Goal: Information Seeking & Learning: Find specific fact

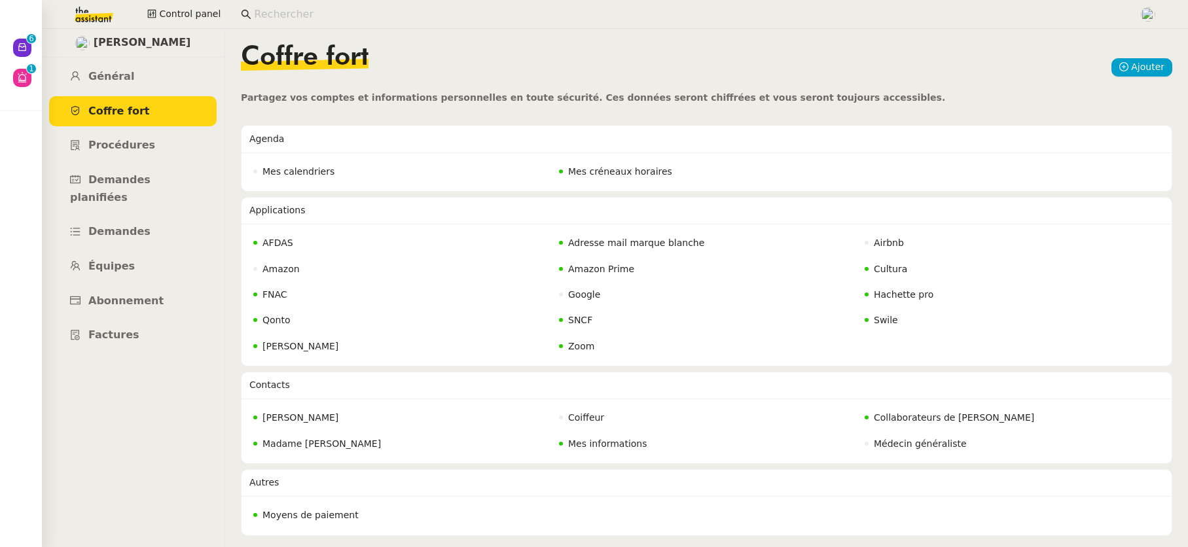
click at [272, 20] on input at bounding box center [690, 15] width 872 height 18
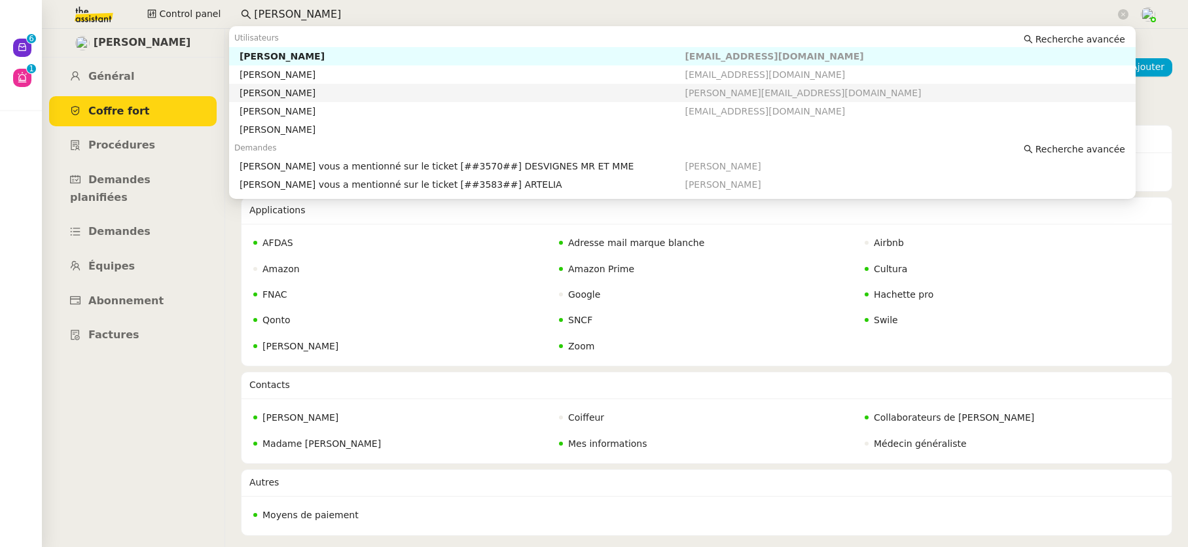
click at [275, 93] on div "Thomas SOULIER" at bounding box center [463, 93] width 446 height 12
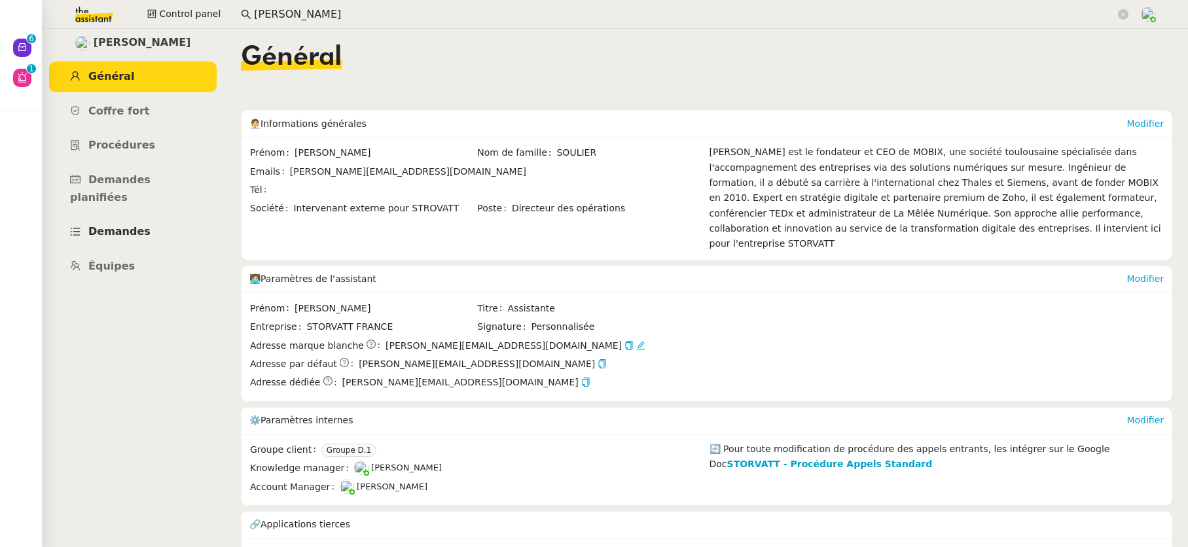
click at [119, 225] on span "Demandes" at bounding box center [119, 231] width 62 height 12
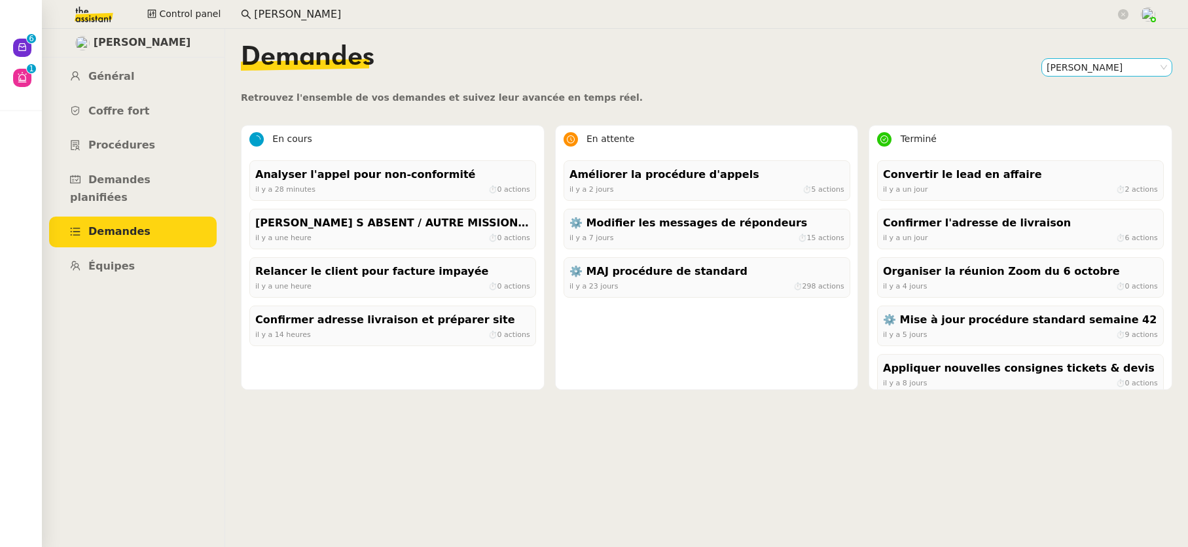
click at [1078, 73] on nz-select-item "Thomas SOULIER" at bounding box center [1107, 67] width 120 height 17
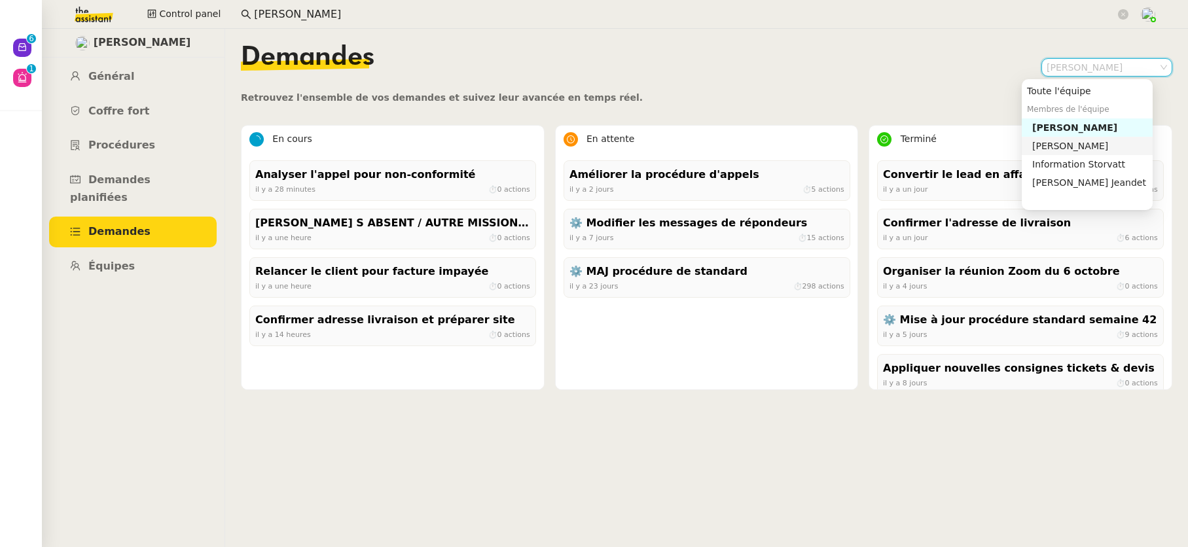
click at [1068, 149] on div "Franck MUFFAT-JEANDET" at bounding box center [1089, 146] width 115 height 12
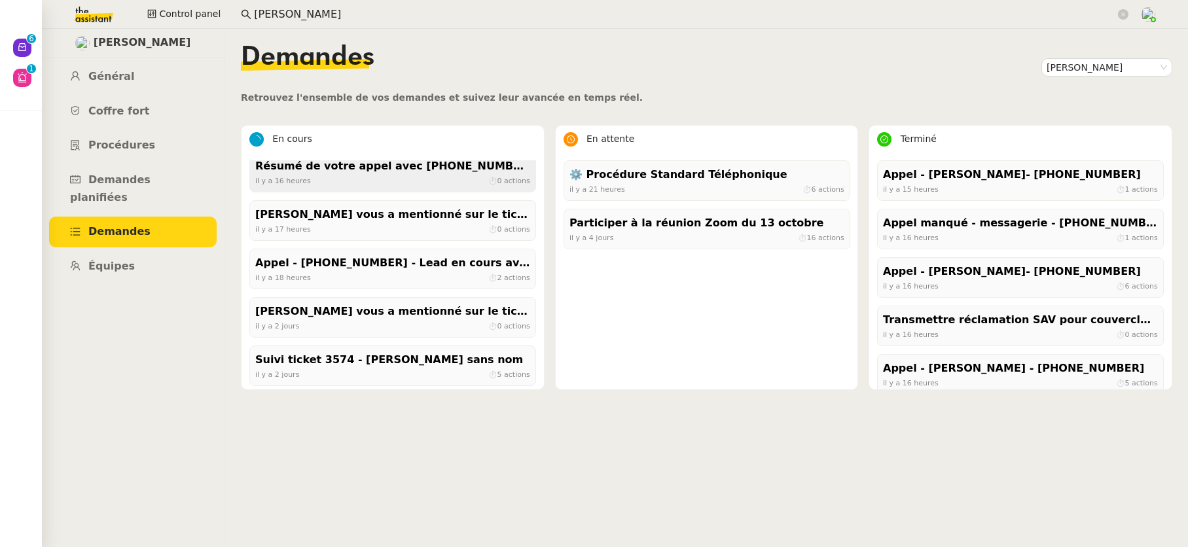
scroll to position [108, 0]
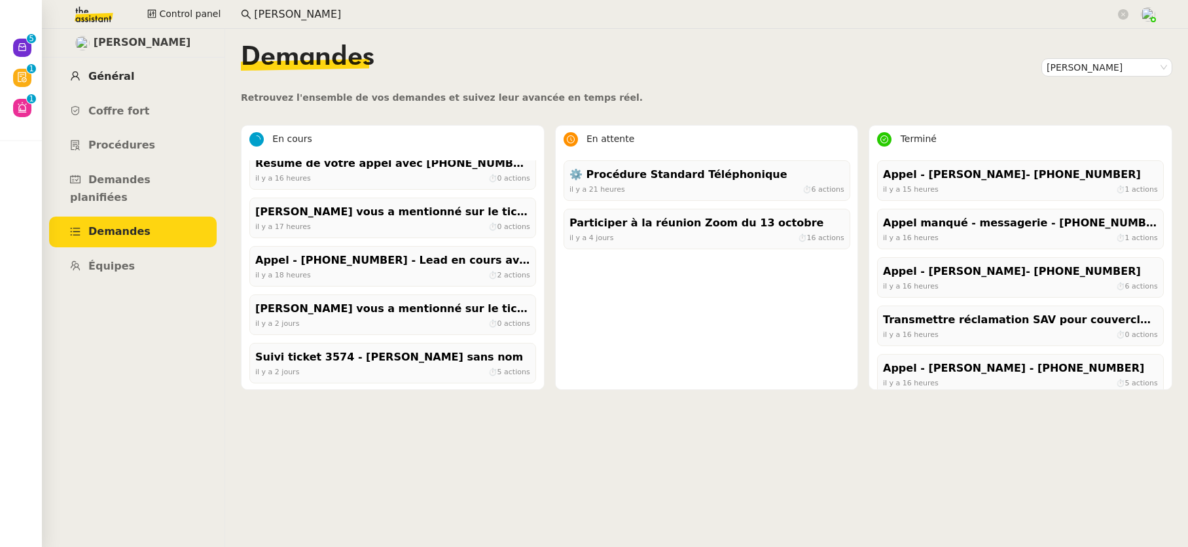
click at [99, 77] on span "Général" at bounding box center [111, 76] width 46 height 12
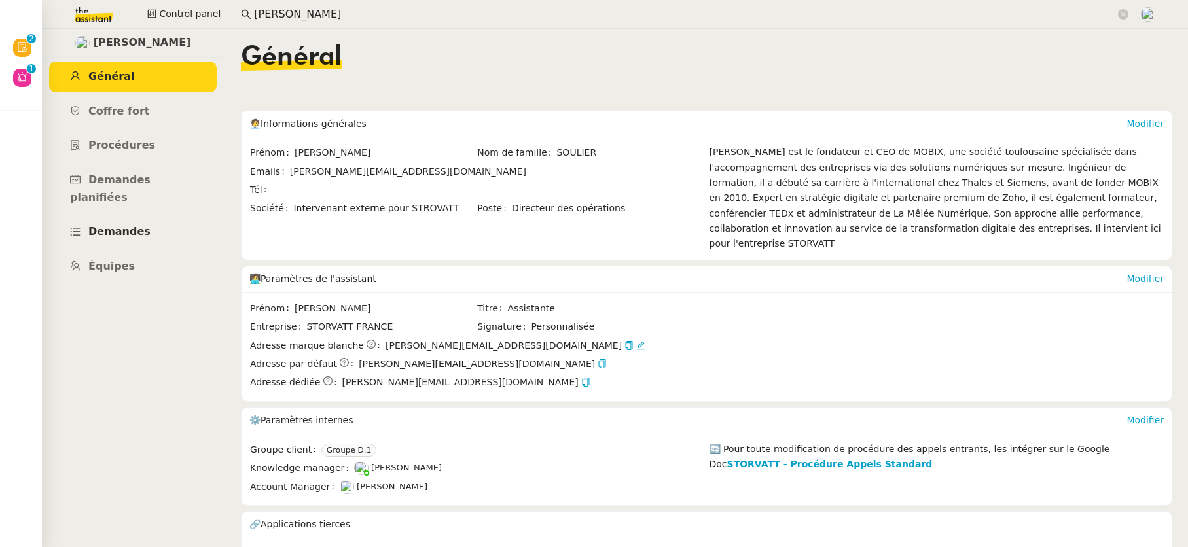
click at [139, 225] on span "Demandes" at bounding box center [119, 231] width 62 height 12
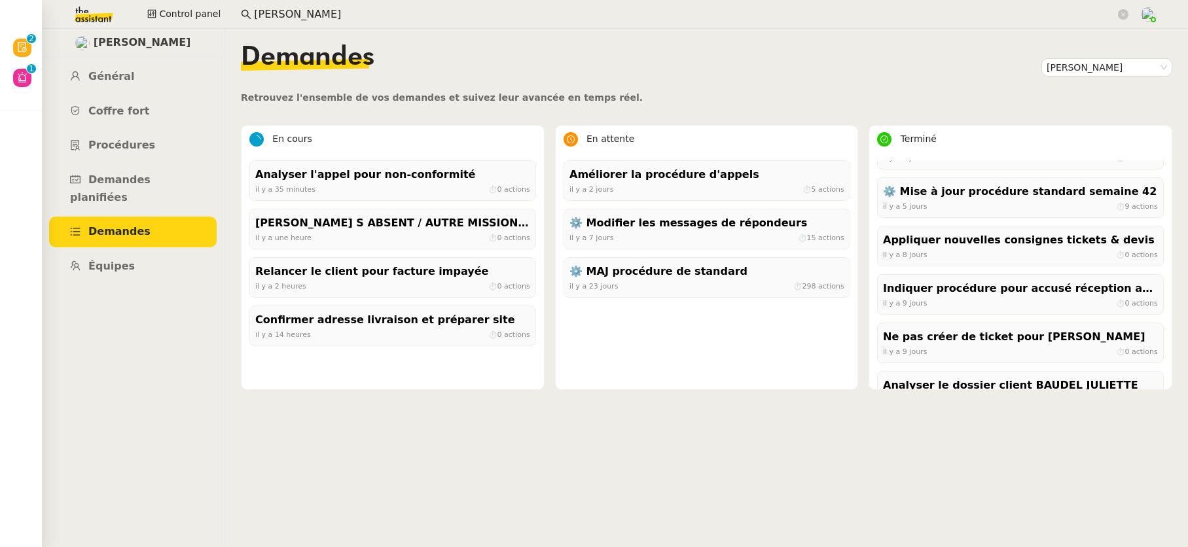
scroll to position [158, 0]
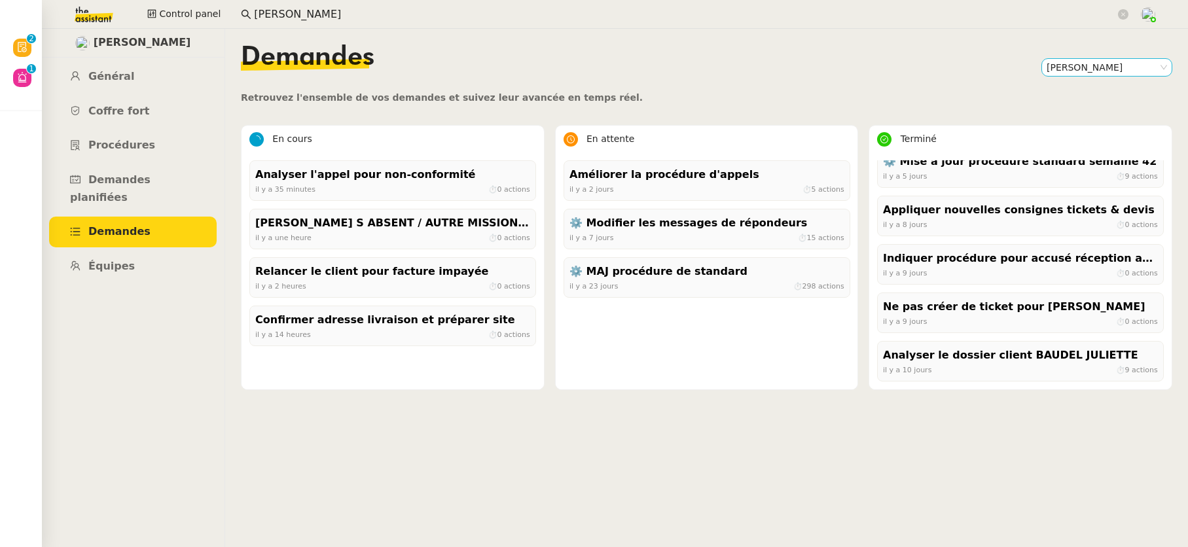
click at [1048, 63] on nz-select-item "Thomas SOULIER" at bounding box center [1107, 67] width 120 height 17
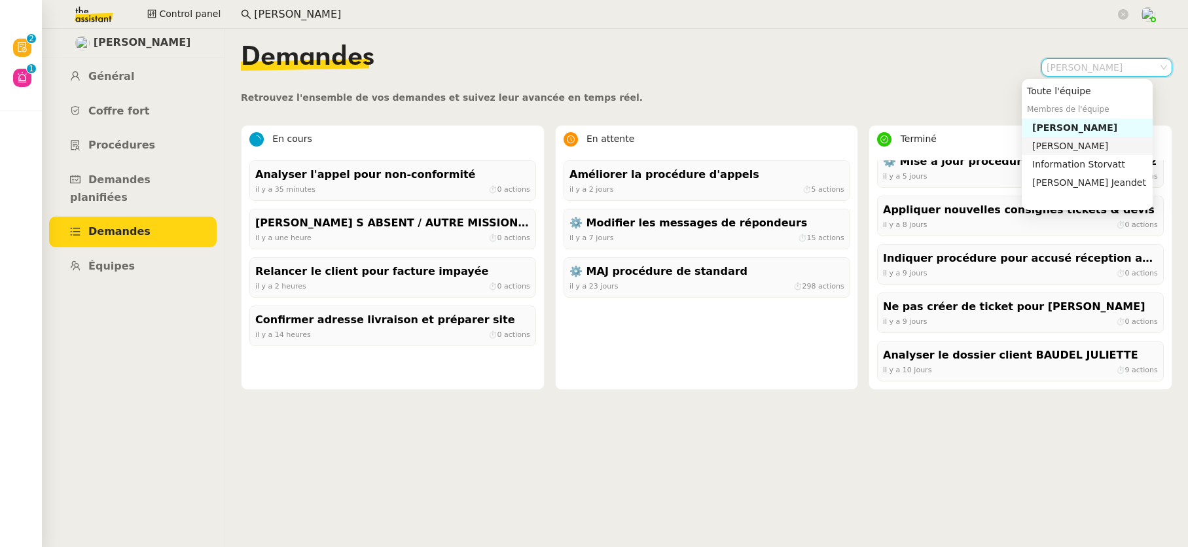
click at [1047, 149] on div "[PERSON_NAME]" at bounding box center [1089, 146] width 115 height 12
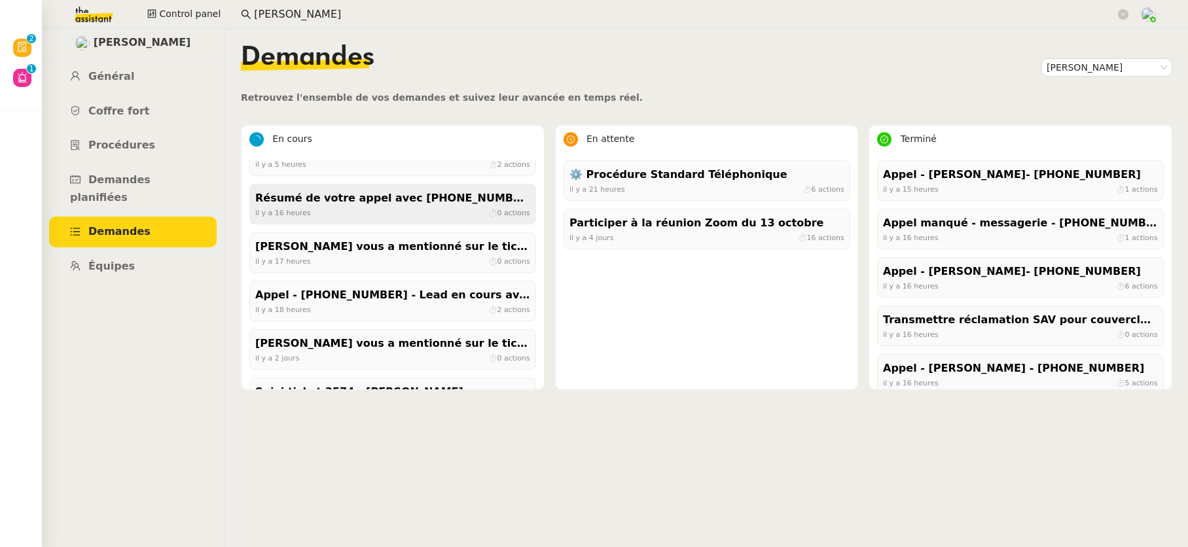
scroll to position [0, 0]
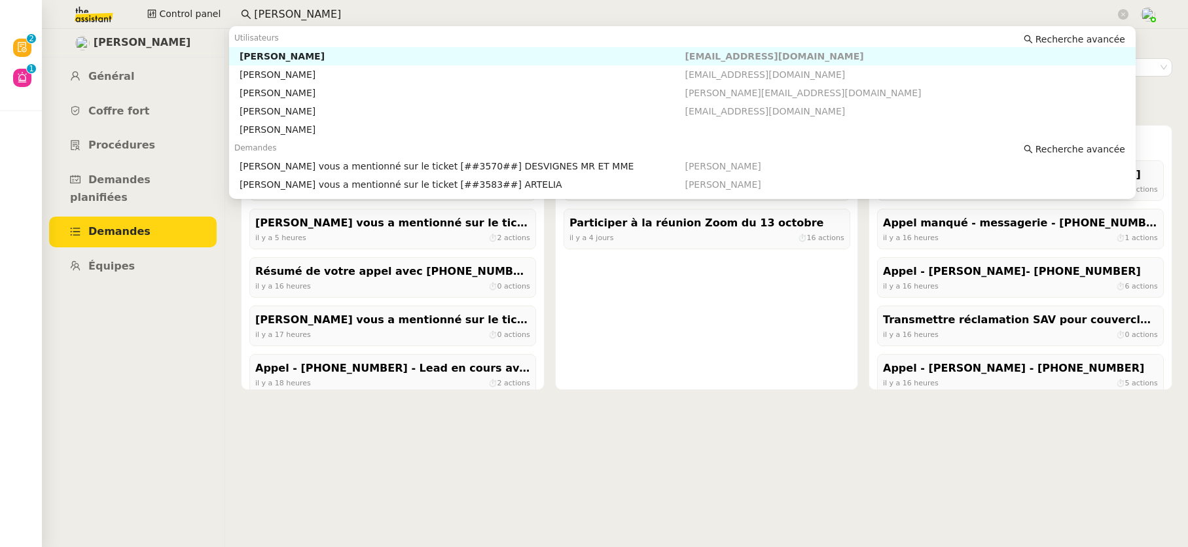
drag, startPoint x: 351, startPoint y: 15, endPoint x: 222, endPoint y: 4, distance: 129.4
click at [221, 3] on div "Control panel thomas soulier" at bounding box center [594, 14] width 1122 height 29
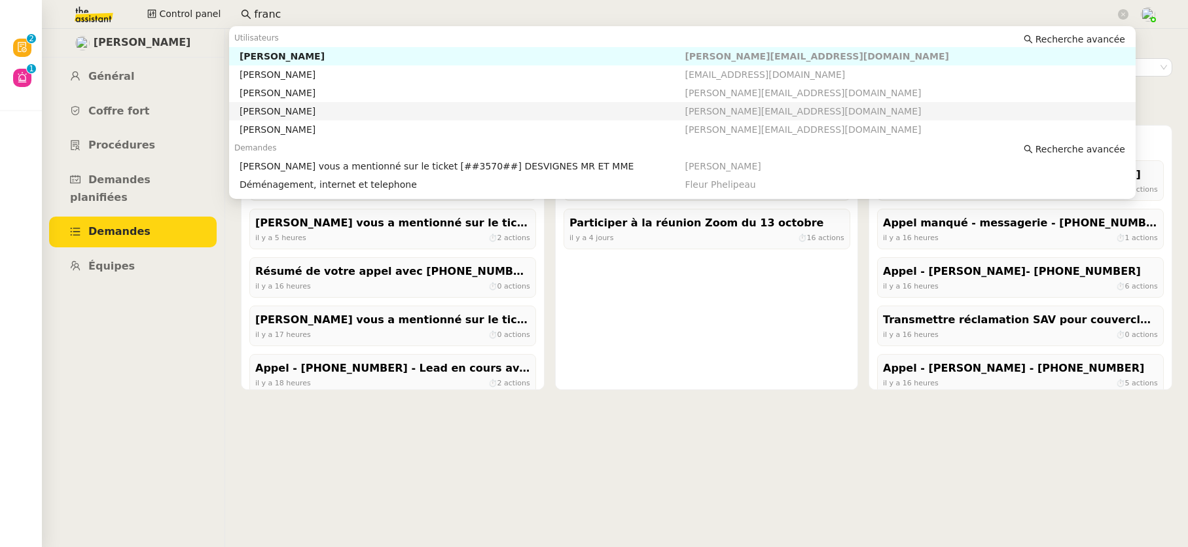
click at [247, 107] on div "[PERSON_NAME]" at bounding box center [463, 111] width 446 height 12
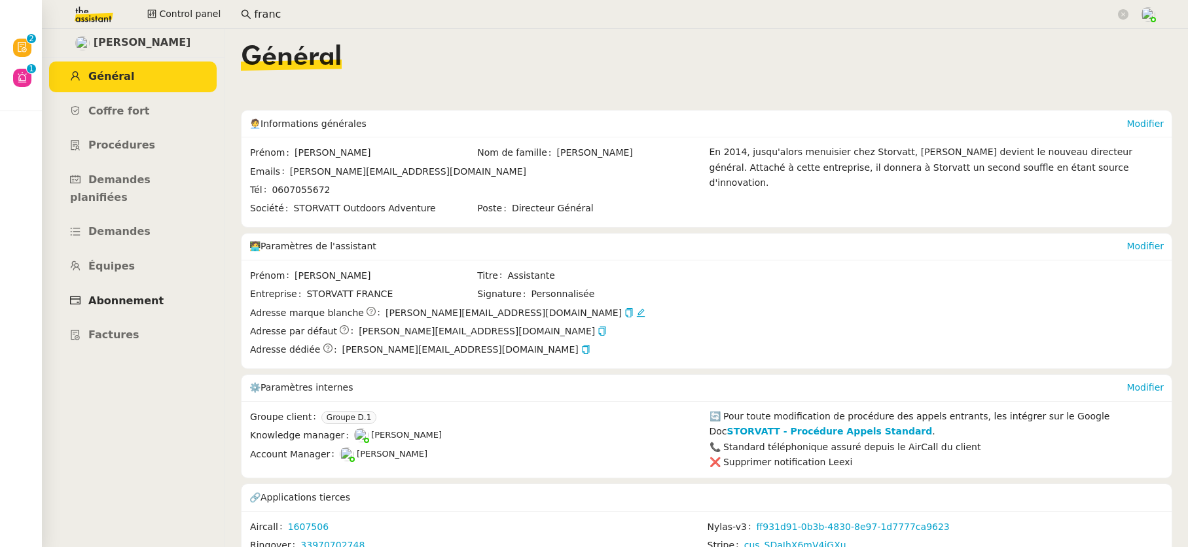
click at [140, 295] on span "Abonnement" at bounding box center [125, 301] width 75 height 12
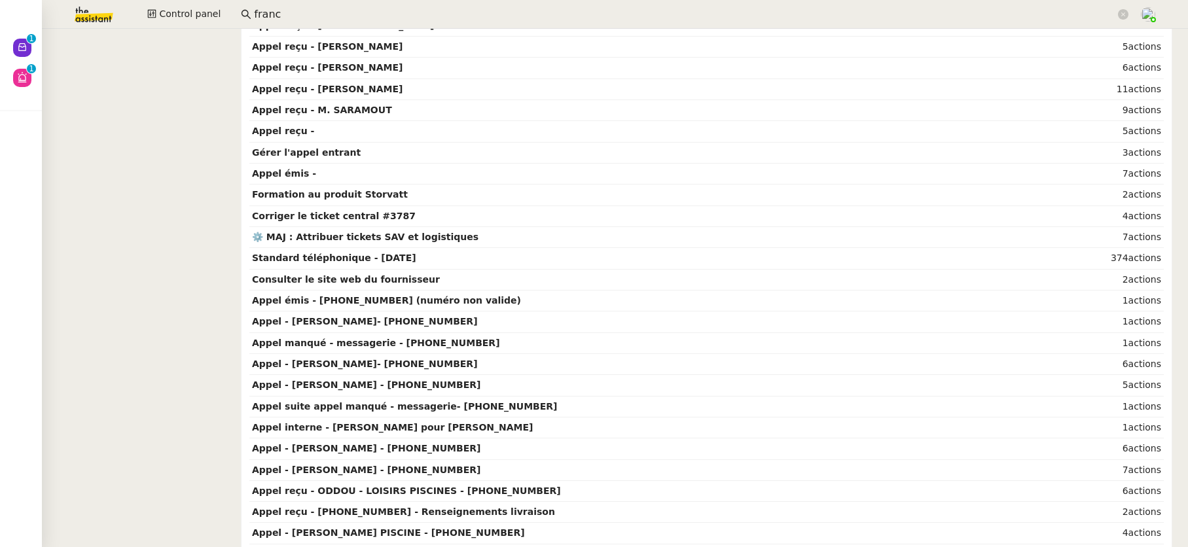
scroll to position [4236, 0]
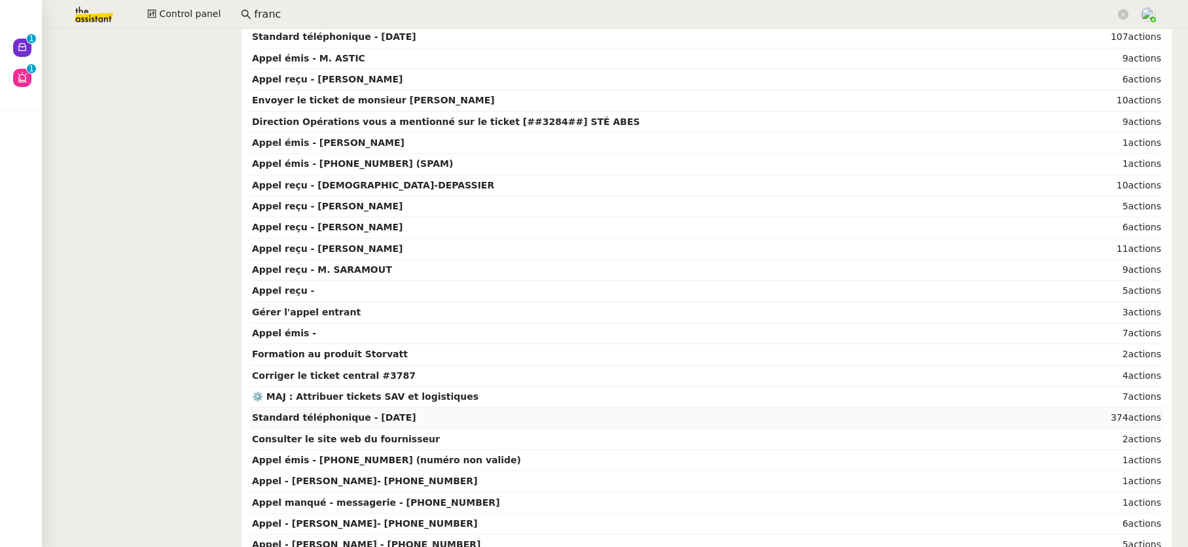
click at [626, 427] on td "Standard téléphonique - [DATE]" at bounding box center [665, 418] width 833 height 21
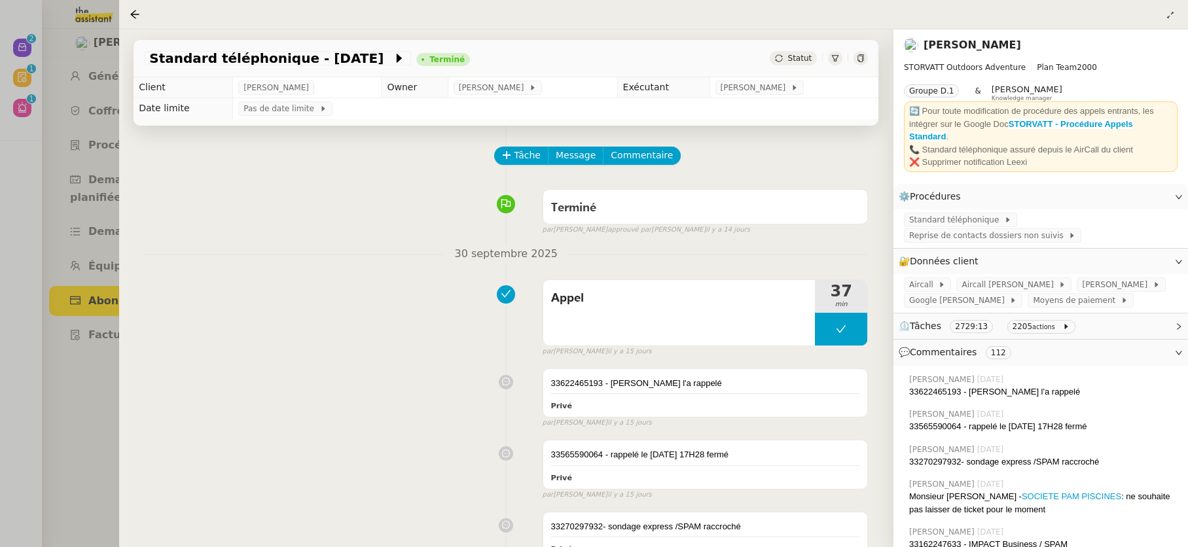
click at [963, 49] on link "[PERSON_NAME]" at bounding box center [973, 45] width 98 height 12
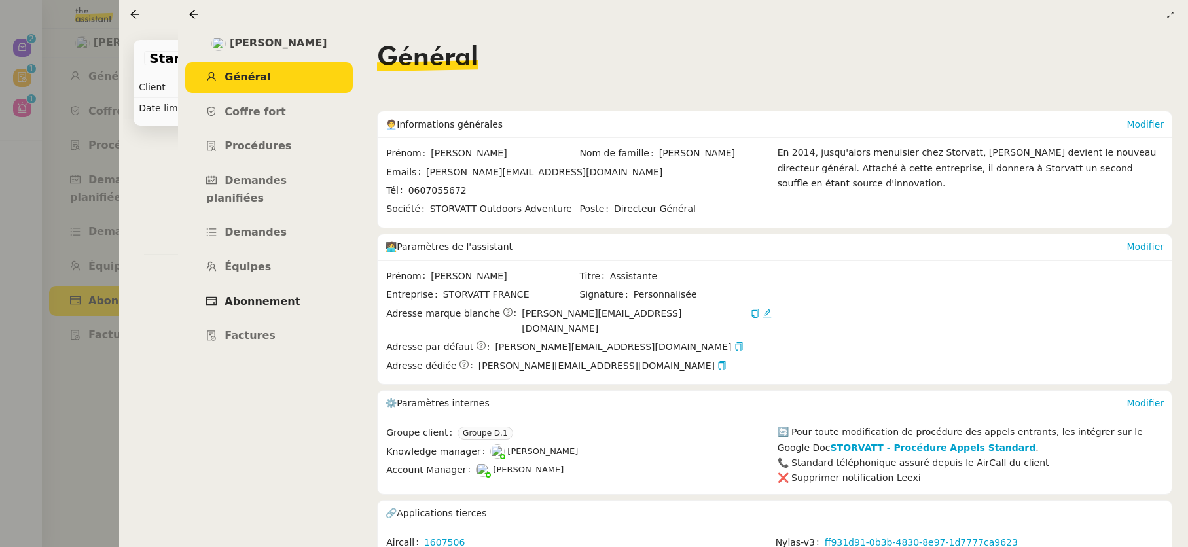
click at [253, 295] on span "Abonnement" at bounding box center [261, 301] width 75 height 12
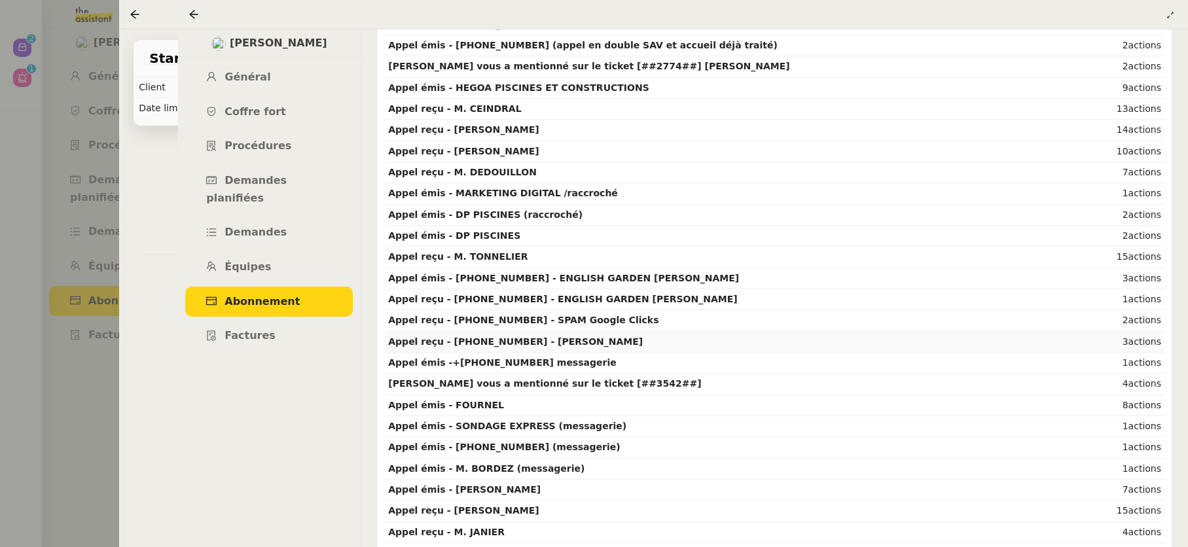
scroll to position [1250, 0]
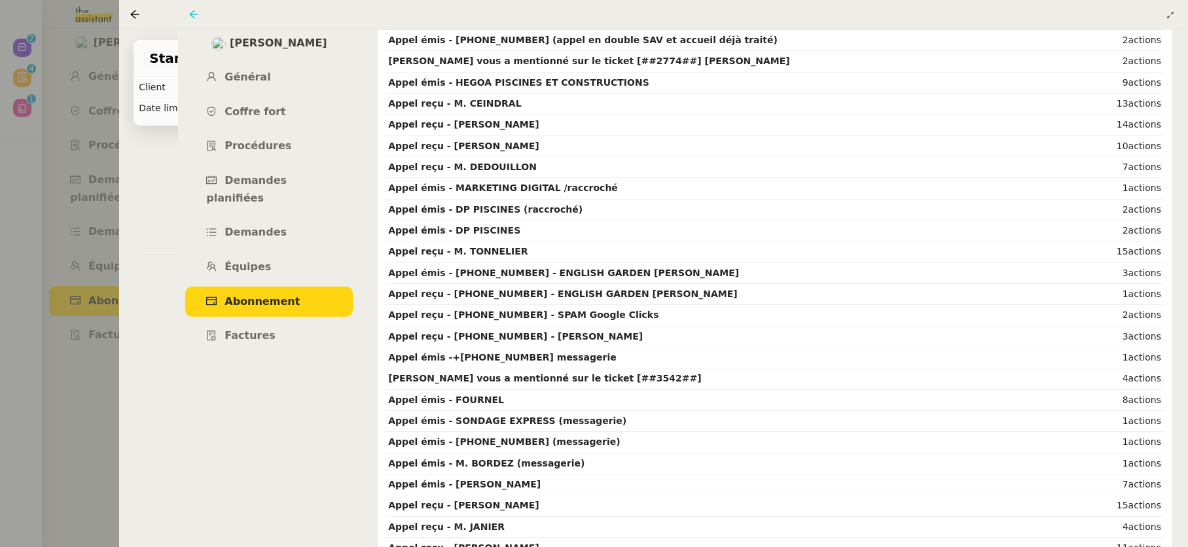
click at [195, 17] on icon at bounding box center [193, 14] width 10 height 10
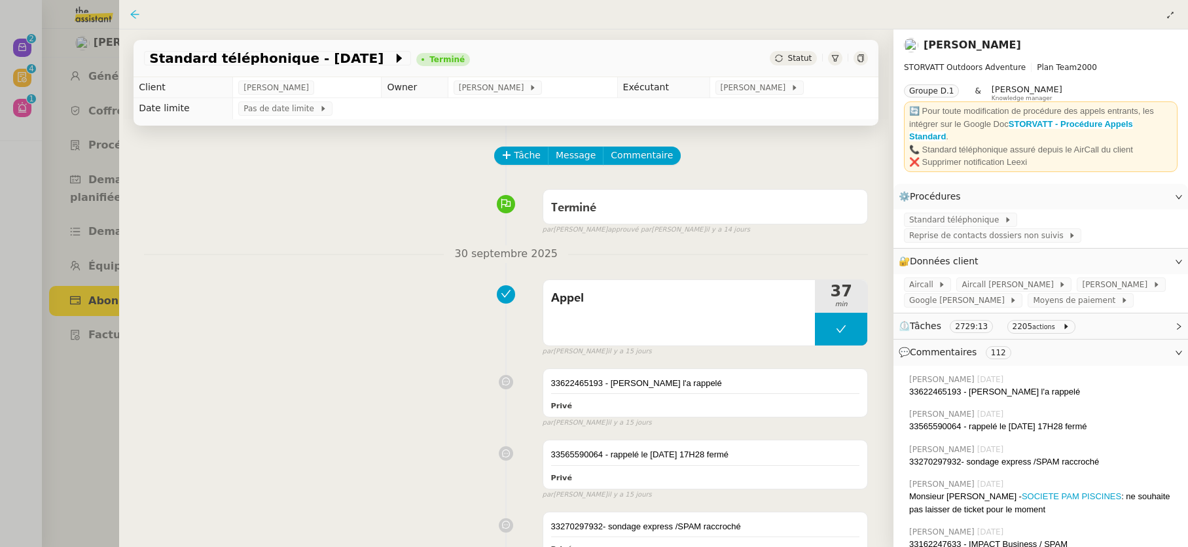
click at [135, 17] on icon at bounding box center [135, 14] width 10 height 10
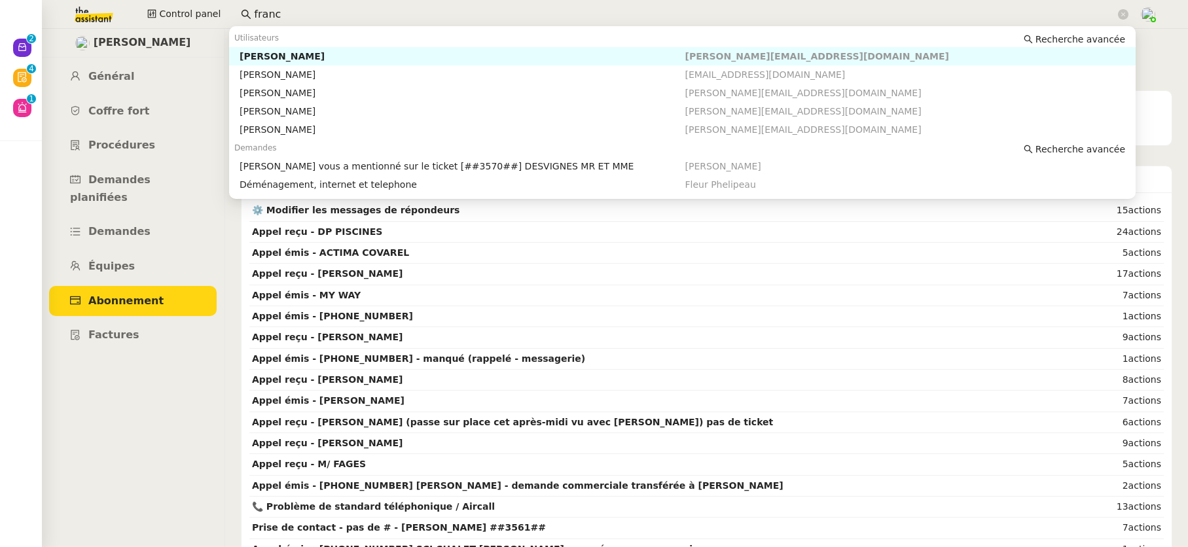
drag, startPoint x: 265, startPoint y: 18, endPoint x: 224, endPoint y: 13, distance: 41.6
click at [221, 19] on div "Control panel franc" at bounding box center [594, 14] width 1122 height 29
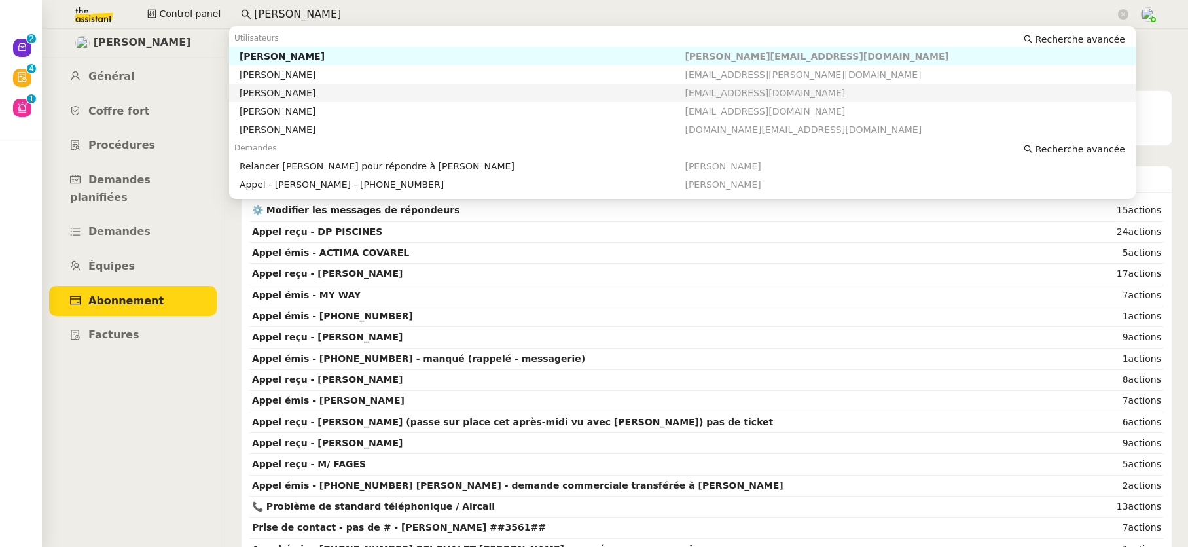
click at [272, 96] on div "[PERSON_NAME]" at bounding box center [463, 93] width 446 height 12
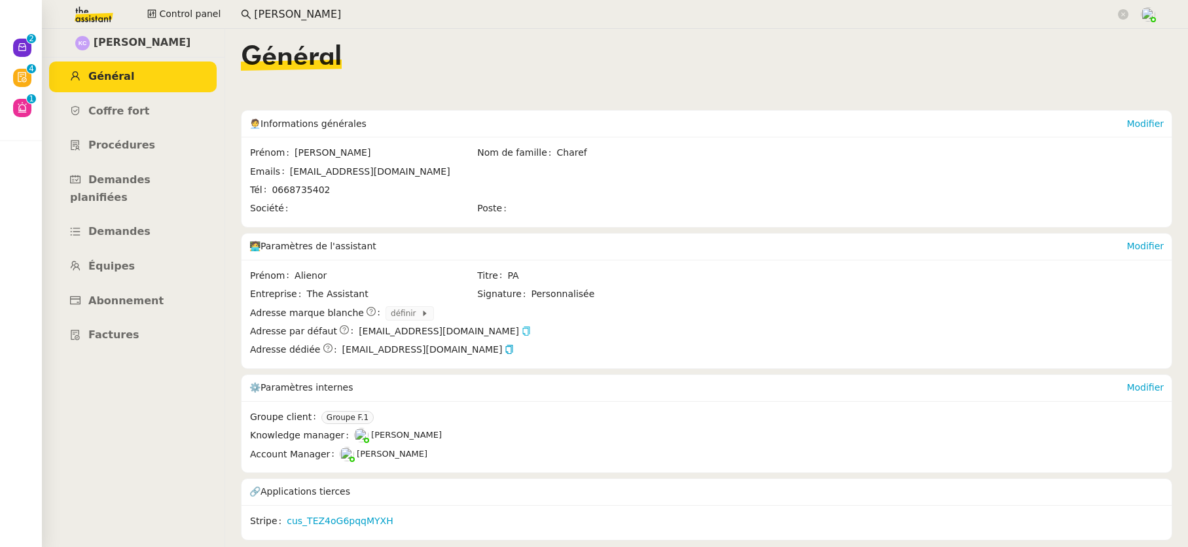
click at [522, 332] on icon "button" at bounding box center [526, 331] width 9 height 9
click at [126, 225] on span "Demandes" at bounding box center [119, 231] width 62 height 12
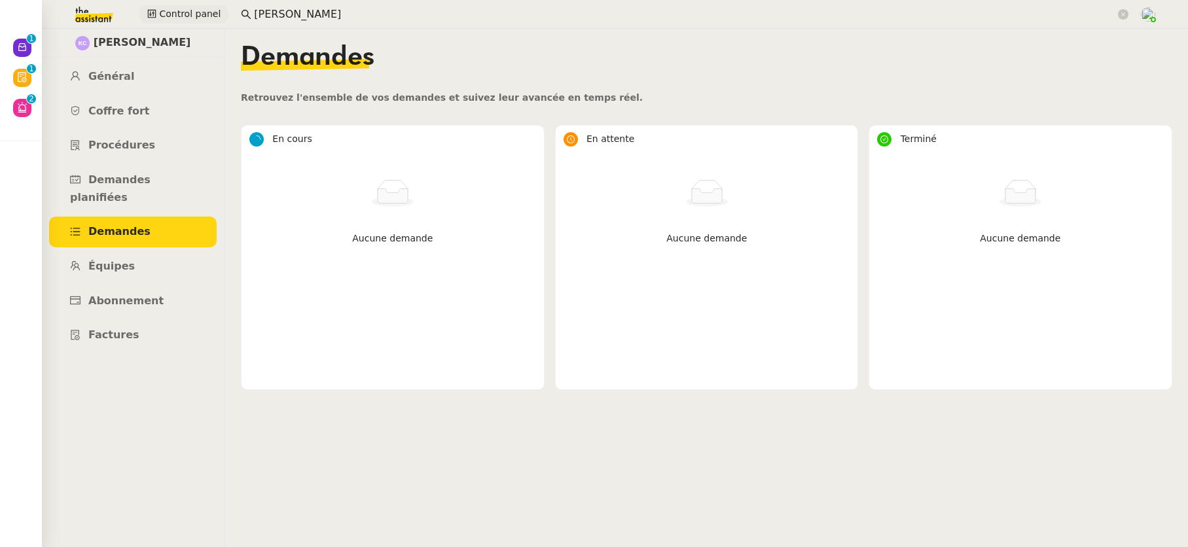
click at [215, 15] on div "Control panel kevin" at bounding box center [594, 14] width 1122 height 29
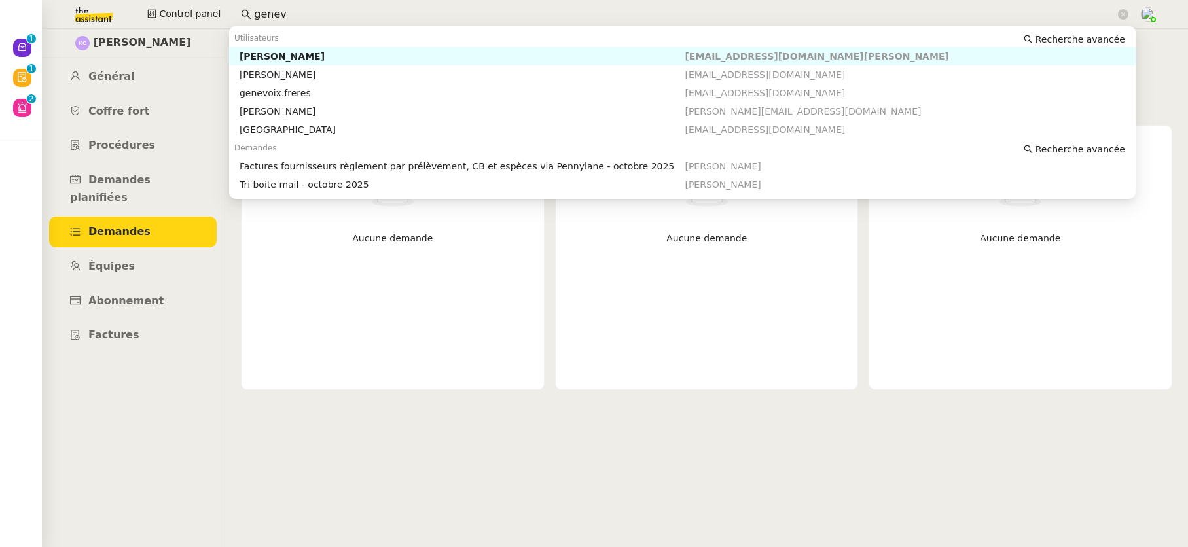
click at [291, 52] on div "Genevieve Landsmann" at bounding box center [463, 56] width 446 height 12
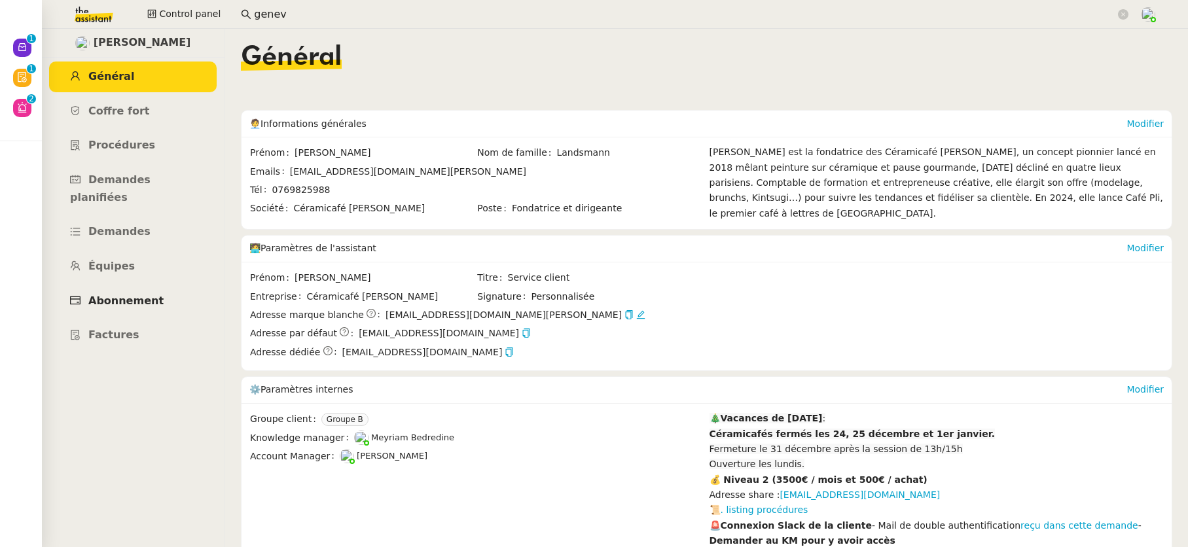
click at [148, 295] on span "Abonnement" at bounding box center [125, 301] width 75 height 12
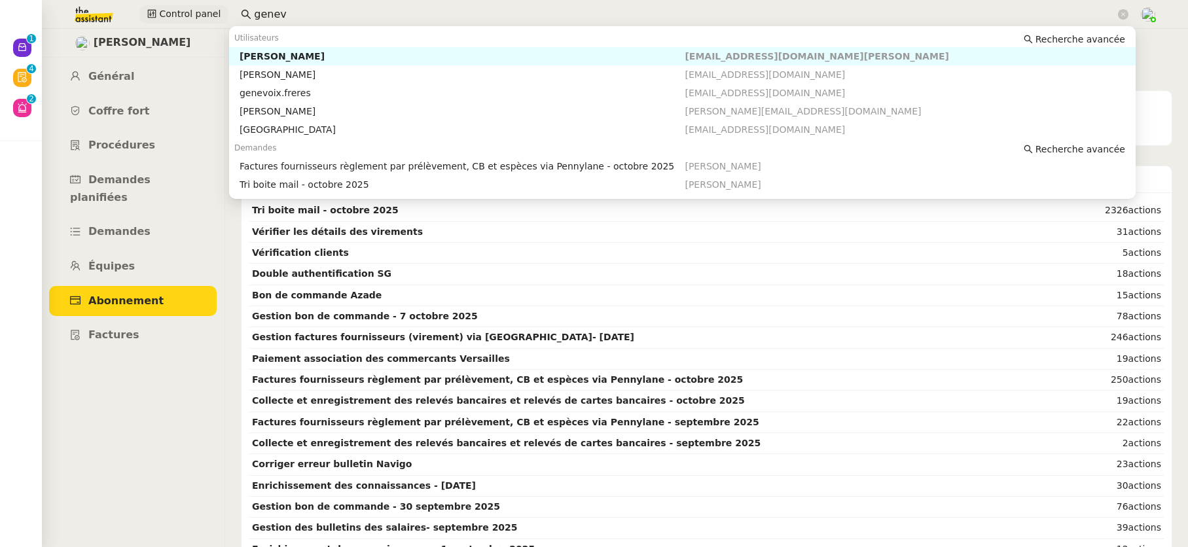
drag, startPoint x: 283, startPoint y: 14, endPoint x: 222, endPoint y: 13, distance: 61.5
click at [222, 13] on div "Control panel genev" at bounding box center [594, 14] width 1122 height 29
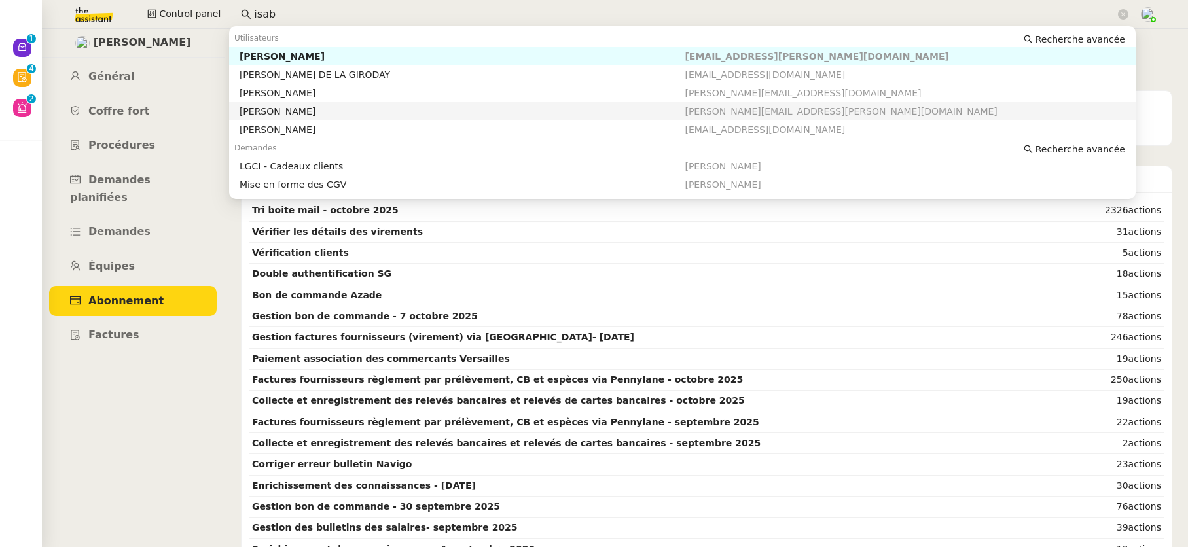
click at [289, 102] on nz-auto-option "Sabrina JOUMARD sabrina@elden-immobilier.com" at bounding box center [682, 111] width 906 height 18
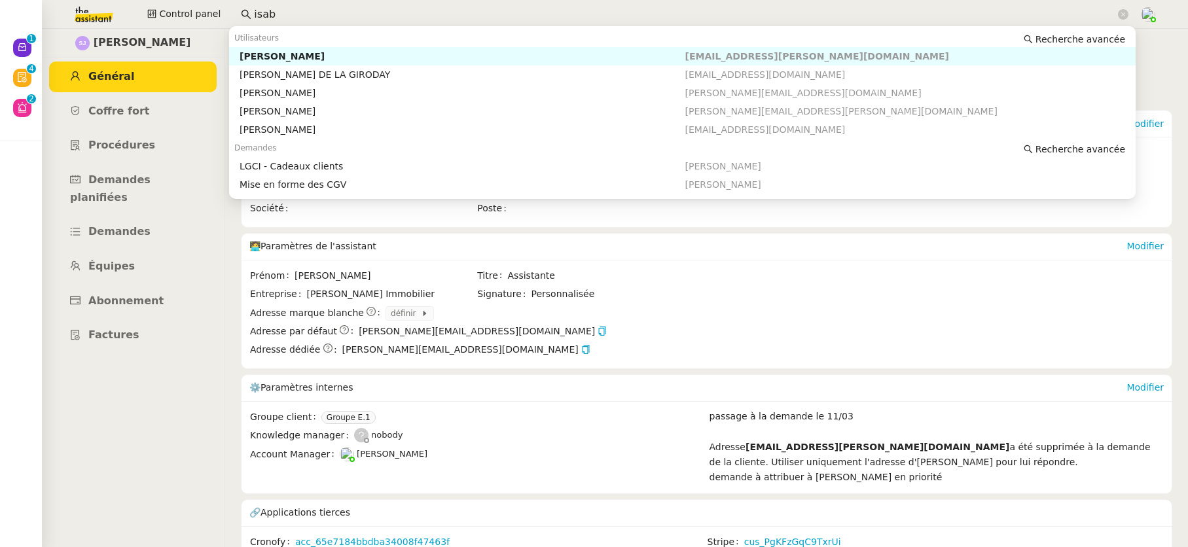
click at [283, 16] on input "isab" at bounding box center [684, 15] width 861 height 18
click at [284, 90] on div "Isabelle Arnaud" at bounding box center [463, 93] width 446 height 12
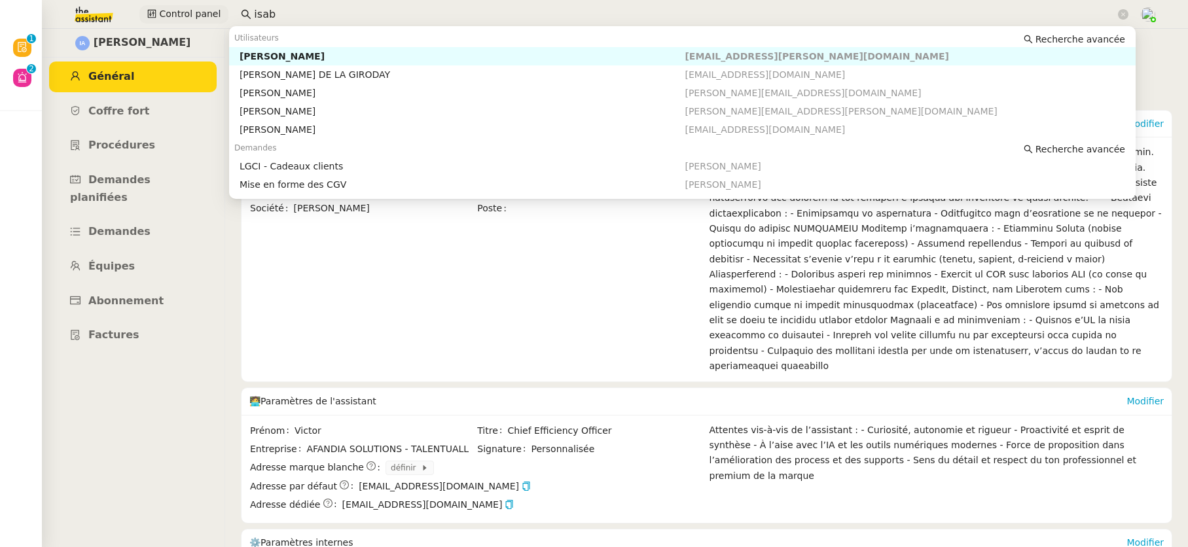
drag, startPoint x: 283, startPoint y: 14, endPoint x: 214, endPoint y: 6, distance: 69.2
click at [214, 6] on div "Control panel isab" at bounding box center [594, 14] width 1122 height 29
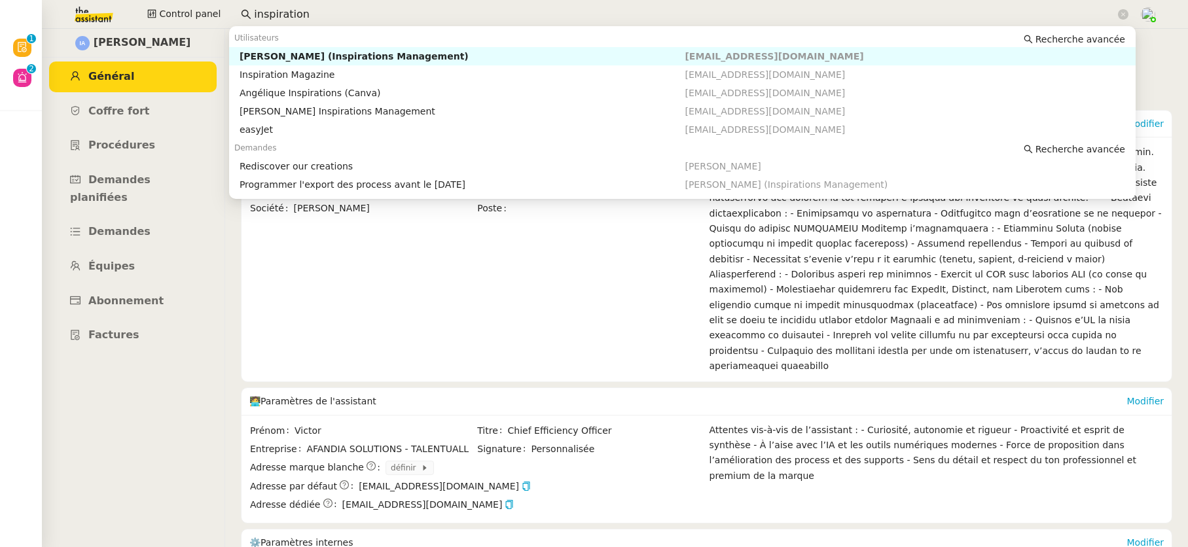
click at [265, 53] on div "Julien TIGREAT (Inspirations Management)" at bounding box center [463, 56] width 446 height 12
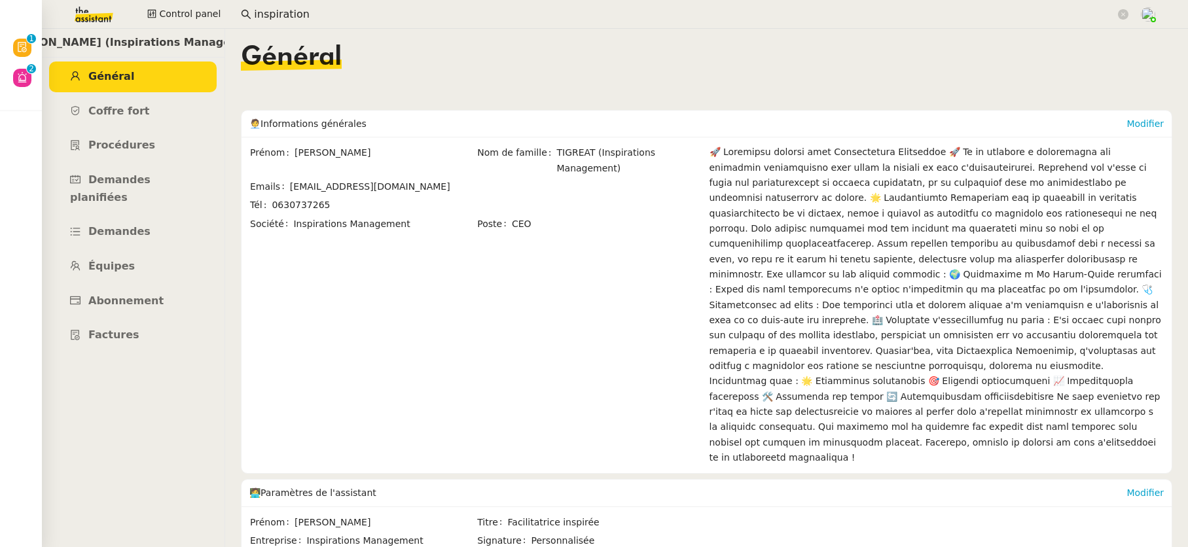
scroll to position [234, 0]
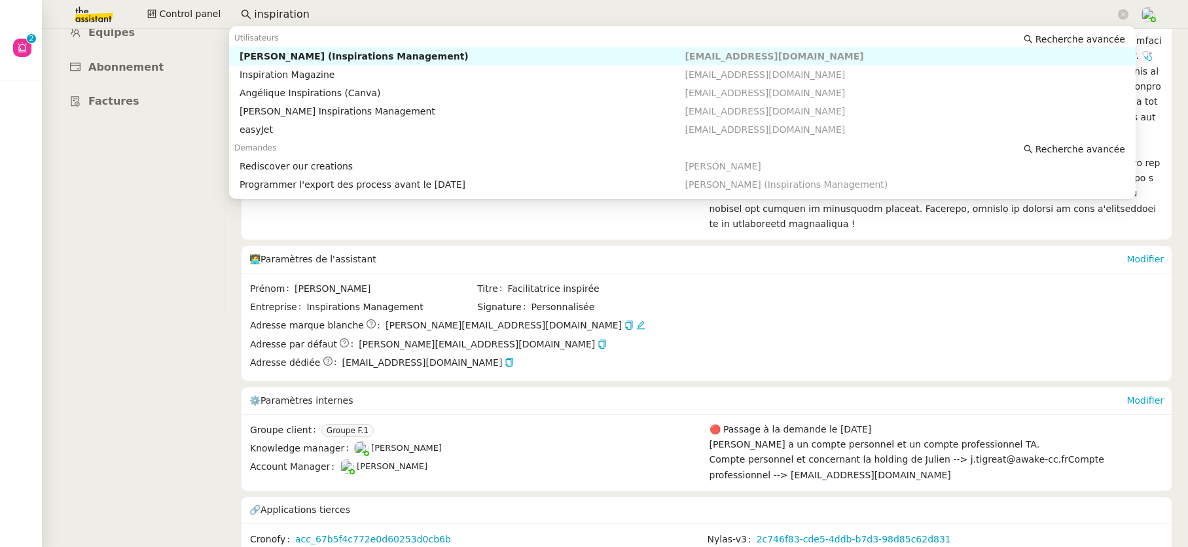
drag, startPoint x: 309, startPoint y: 15, endPoint x: 243, endPoint y: 14, distance: 66.1
click at [243, 14] on nz-input-group "inspiration" at bounding box center [685, 15] width 902 height 20
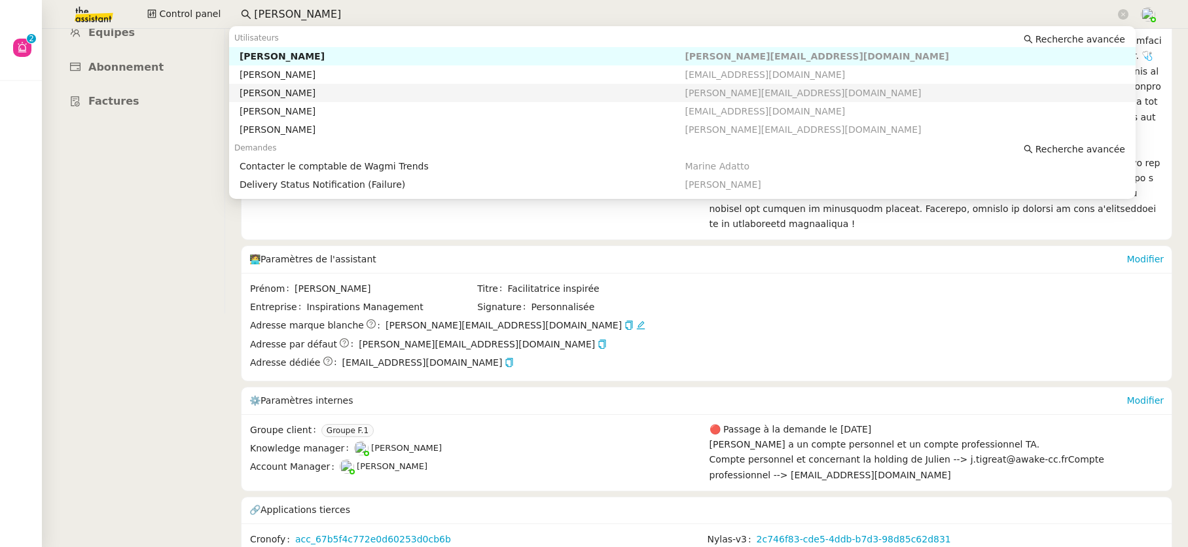
click at [302, 91] on div "Andrea Khamvene" at bounding box center [463, 93] width 446 height 12
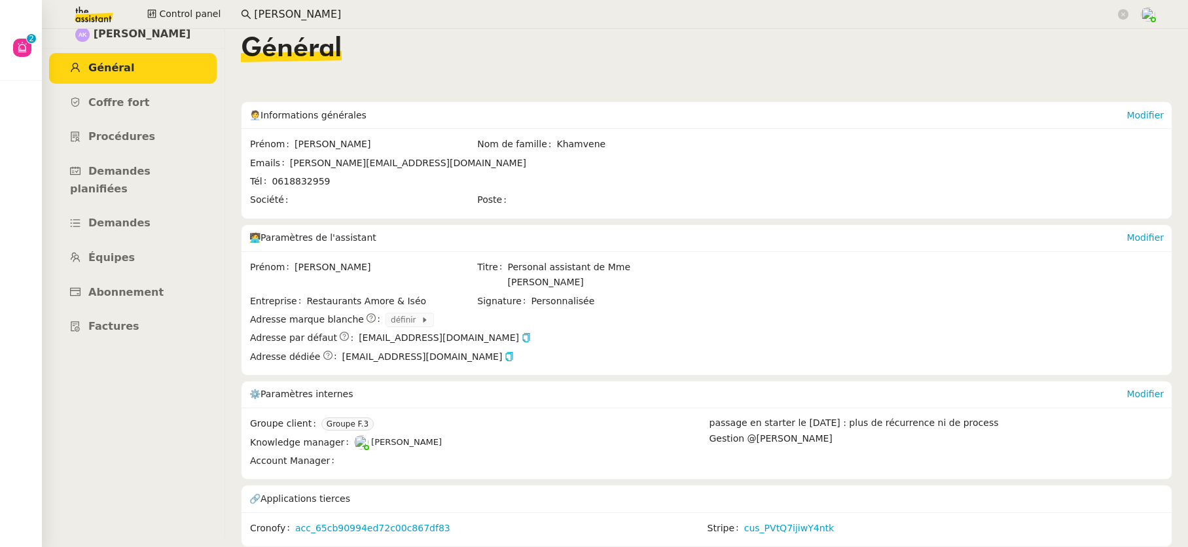
scroll to position [1, 0]
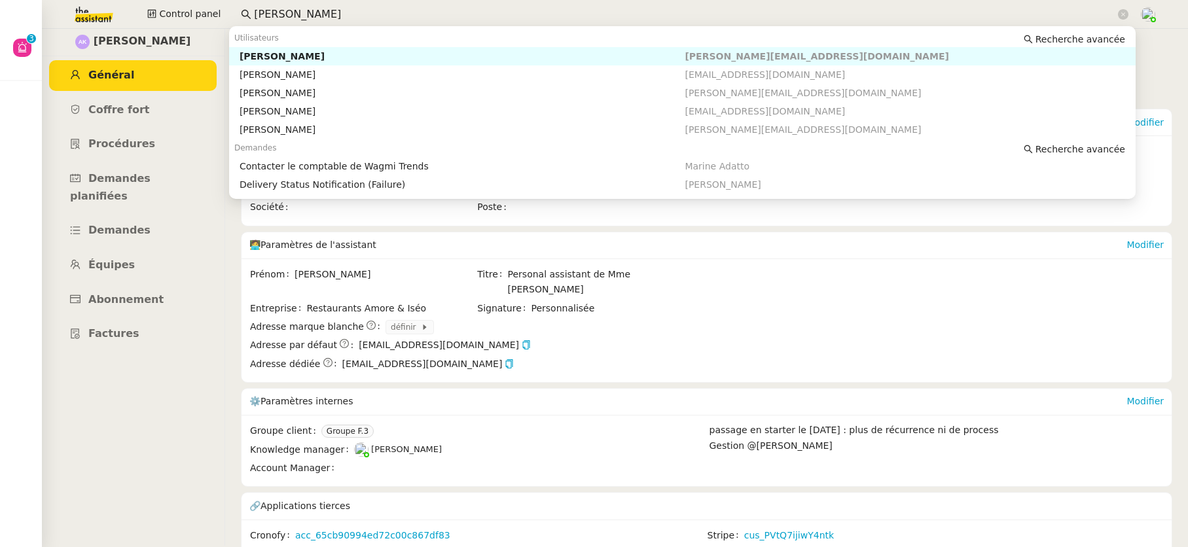
drag, startPoint x: 278, startPoint y: 12, endPoint x: 240, endPoint y: 12, distance: 38.0
click at [240, 12] on nz-input-group "andré" at bounding box center [685, 15] width 902 height 20
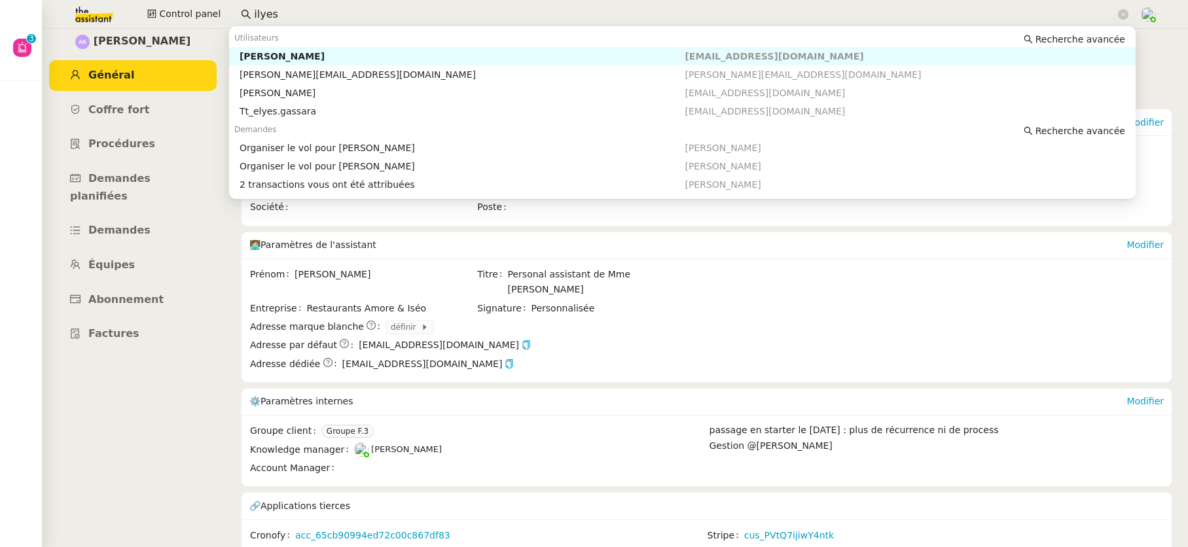
click at [252, 52] on div "Ilyes Hadj" at bounding box center [463, 56] width 446 height 12
type input "ilyes"
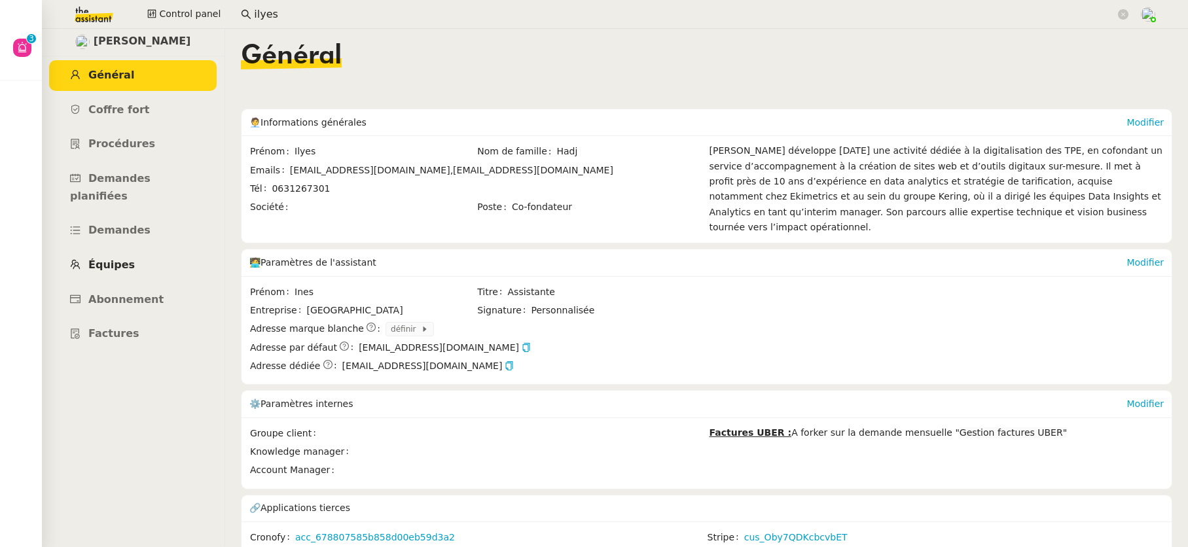
scroll to position [3, 0]
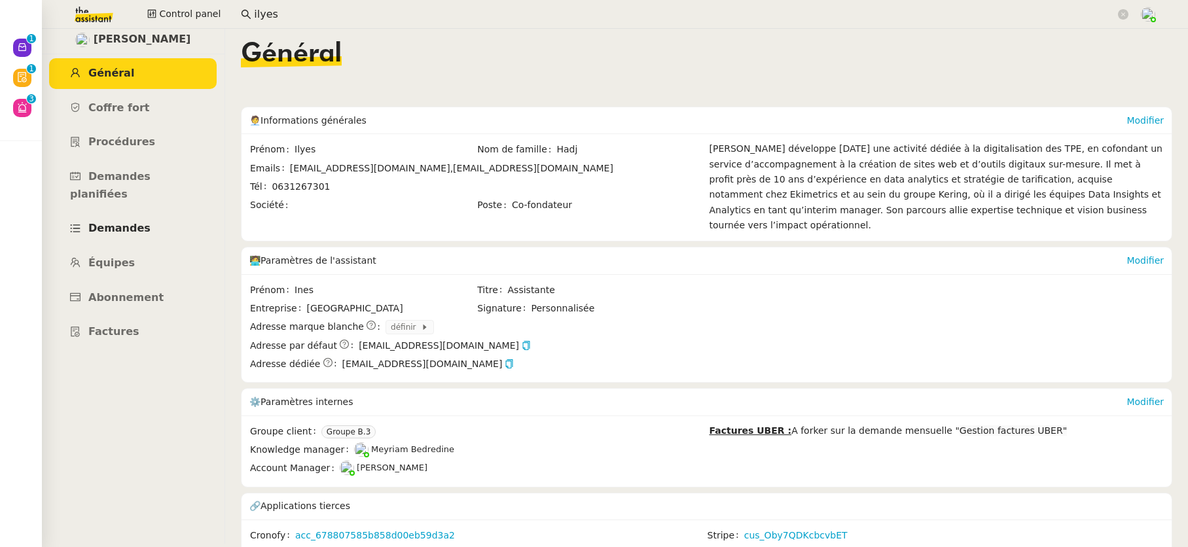
click at [132, 222] on span "Demandes" at bounding box center [119, 228] width 62 height 12
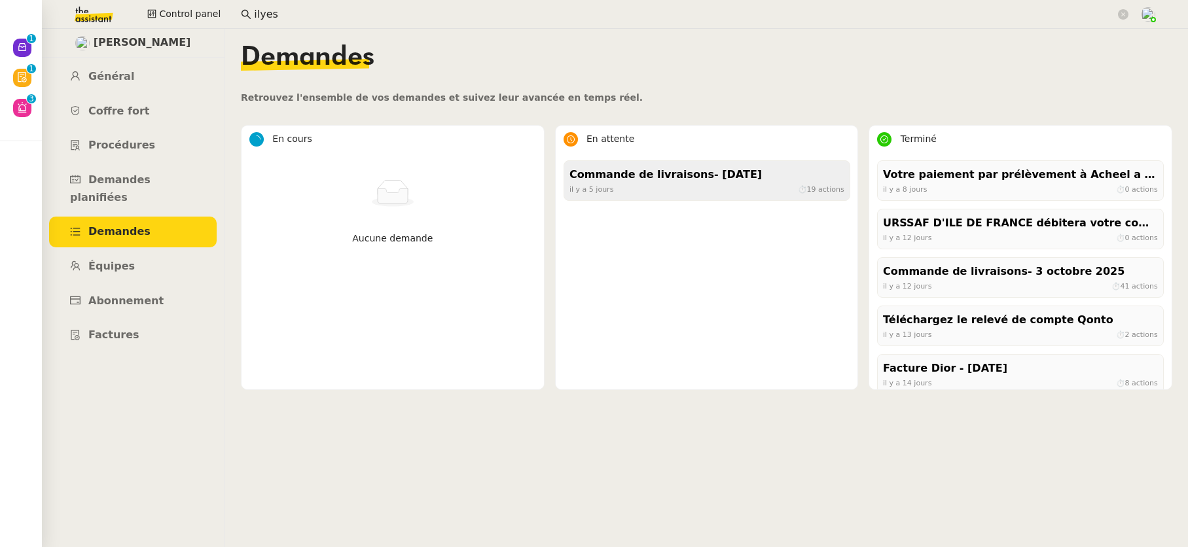
click at [623, 188] on div "il y a 5 jours ⏱ 19 actions" at bounding box center [706, 189] width 275 height 12
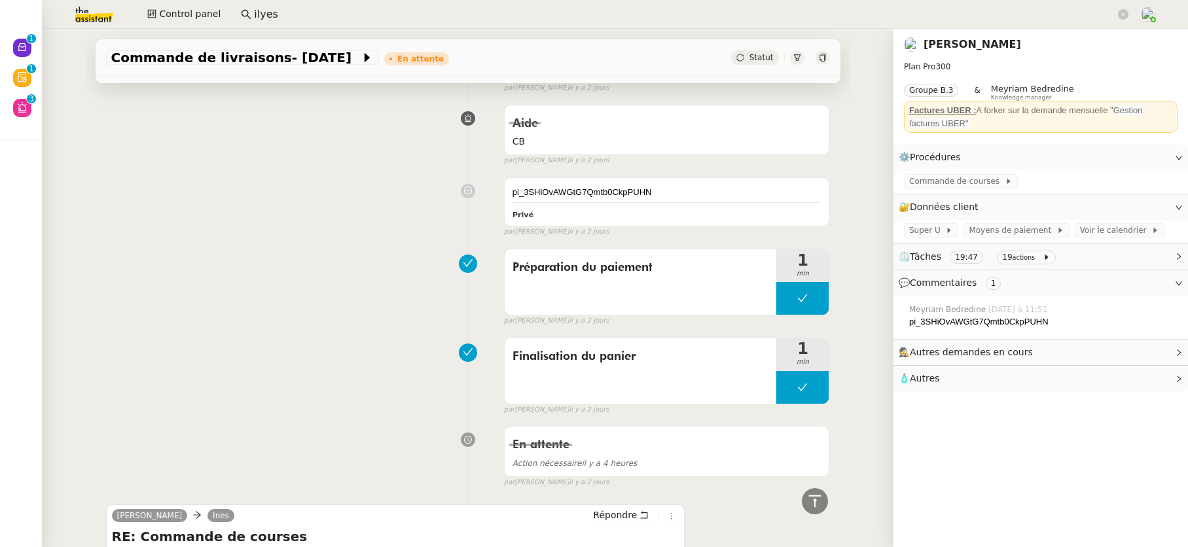
scroll to position [861, 0]
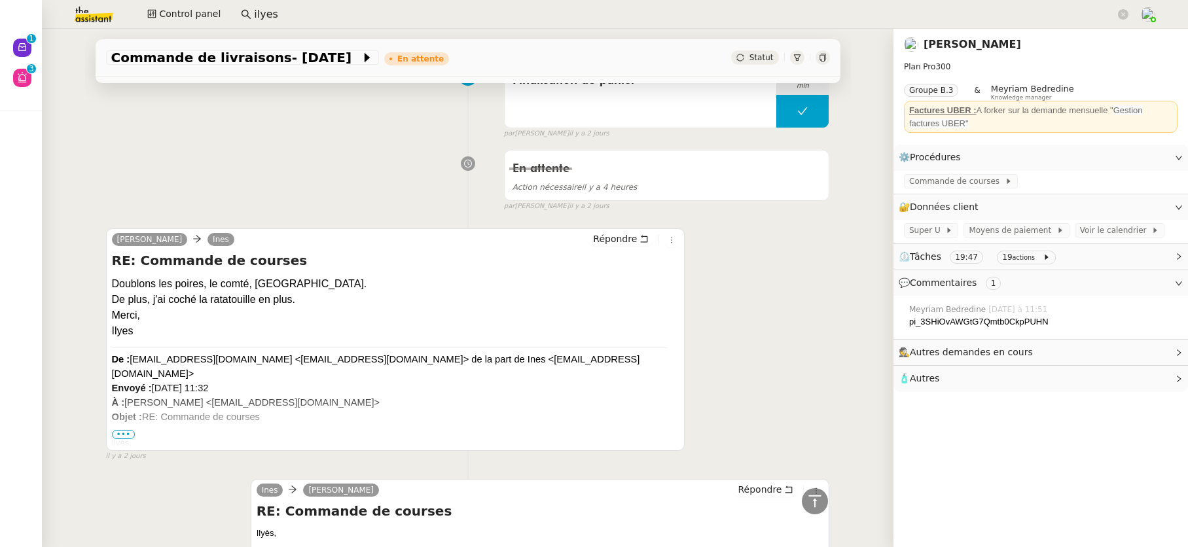
click at [924, 48] on link "Ilyes Hadj" at bounding box center [973, 44] width 98 height 12
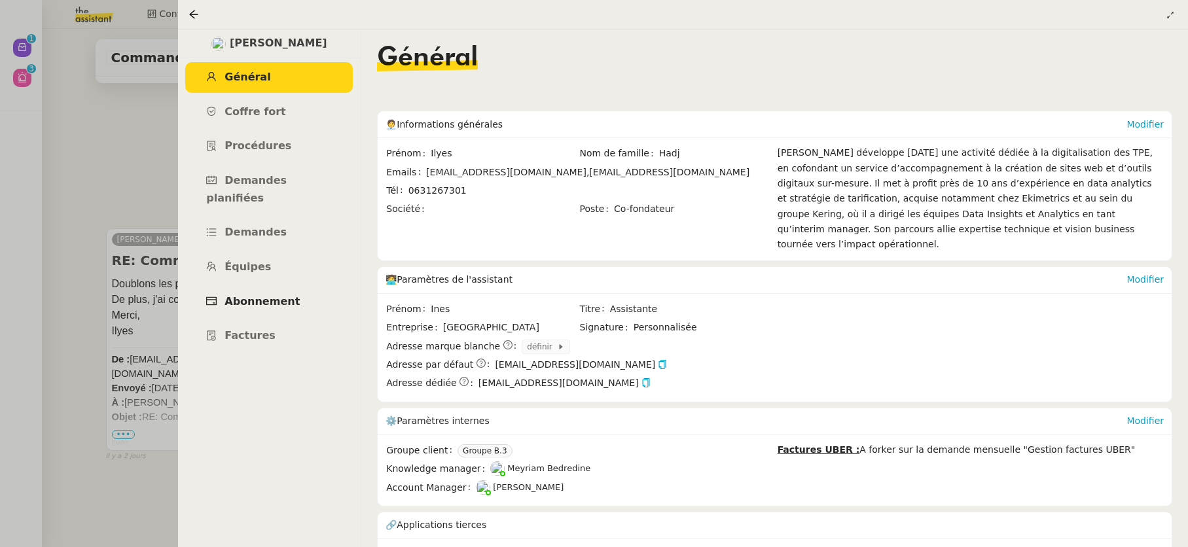
click at [264, 295] on span "Abonnement" at bounding box center [261, 301] width 75 height 12
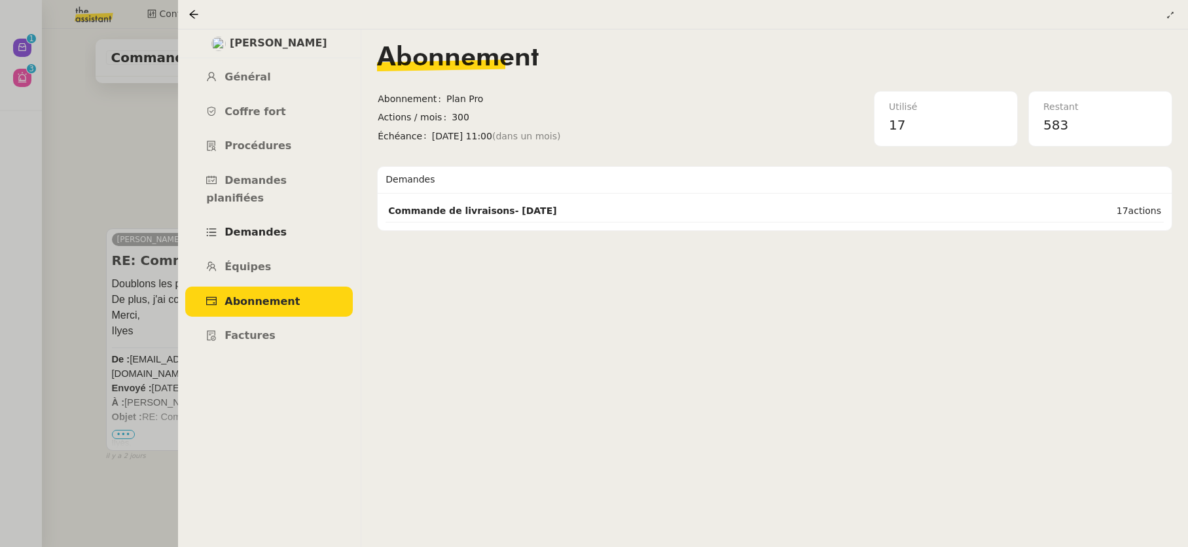
click at [263, 224] on link "Demandes" at bounding box center [269, 232] width 168 height 31
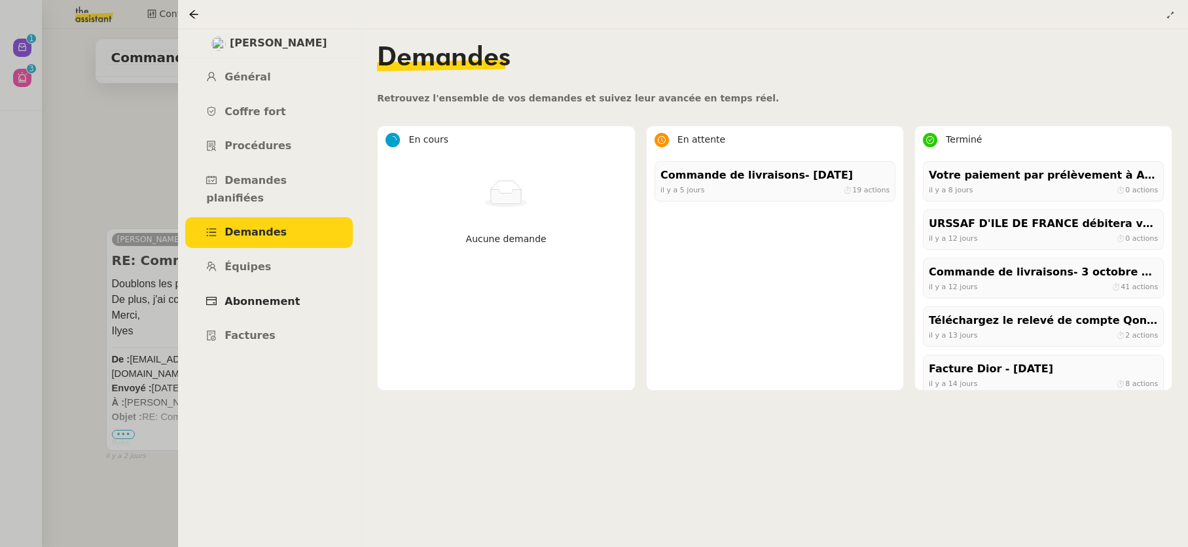
click at [257, 291] on link "Abonnement" at bounding box center [269, 302] width 168 height 31
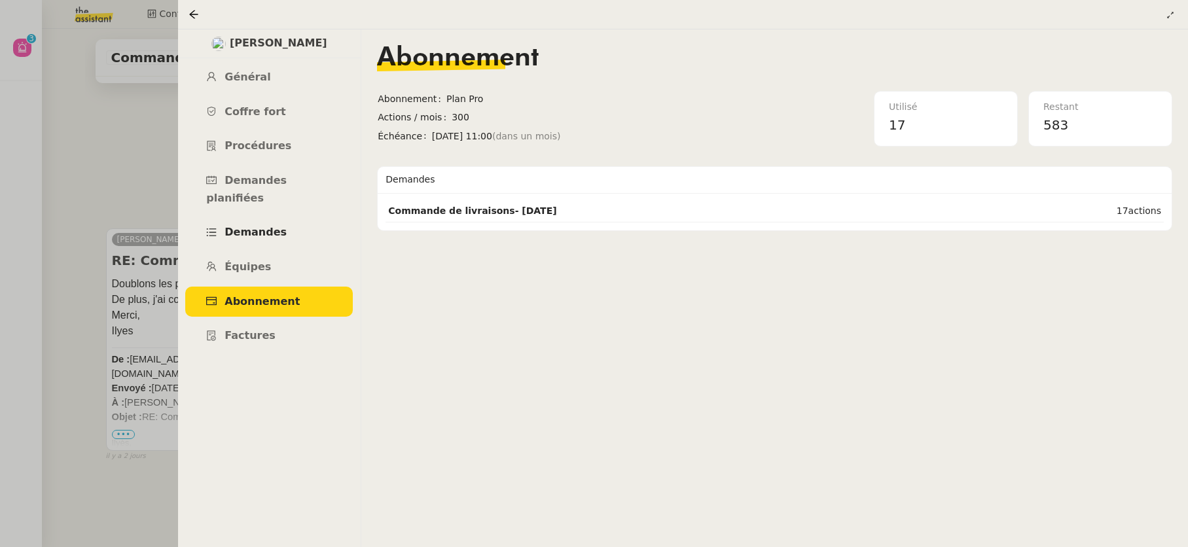
click at [257, 226] on span "Demandes" at bounding box center [255, 232] width 62 height 12
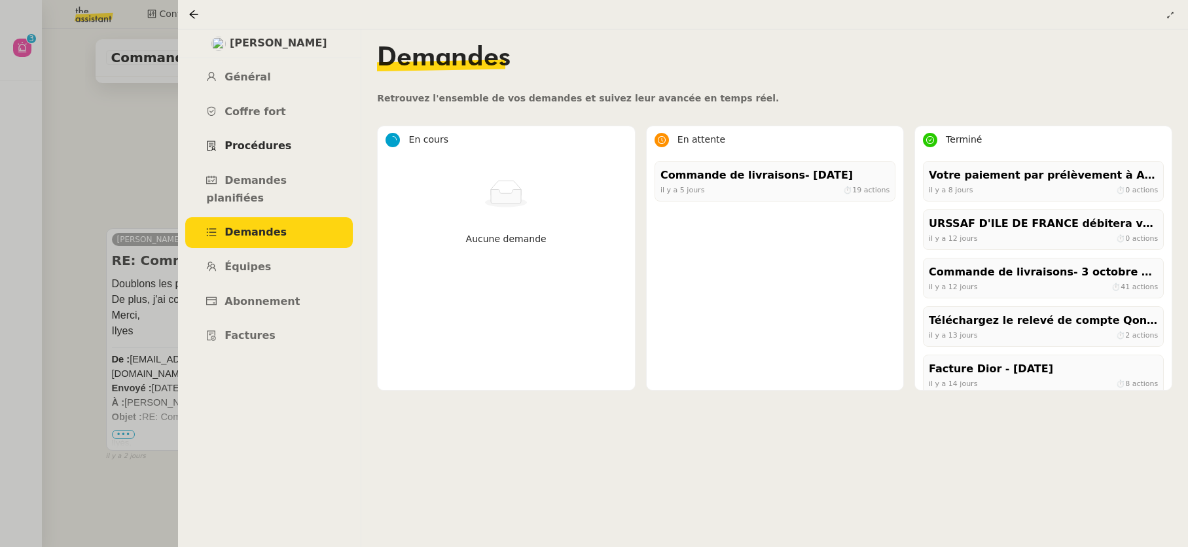
click at [260, 145] on span "Procédures" at bounding box center [257, 145] width 67 height 12
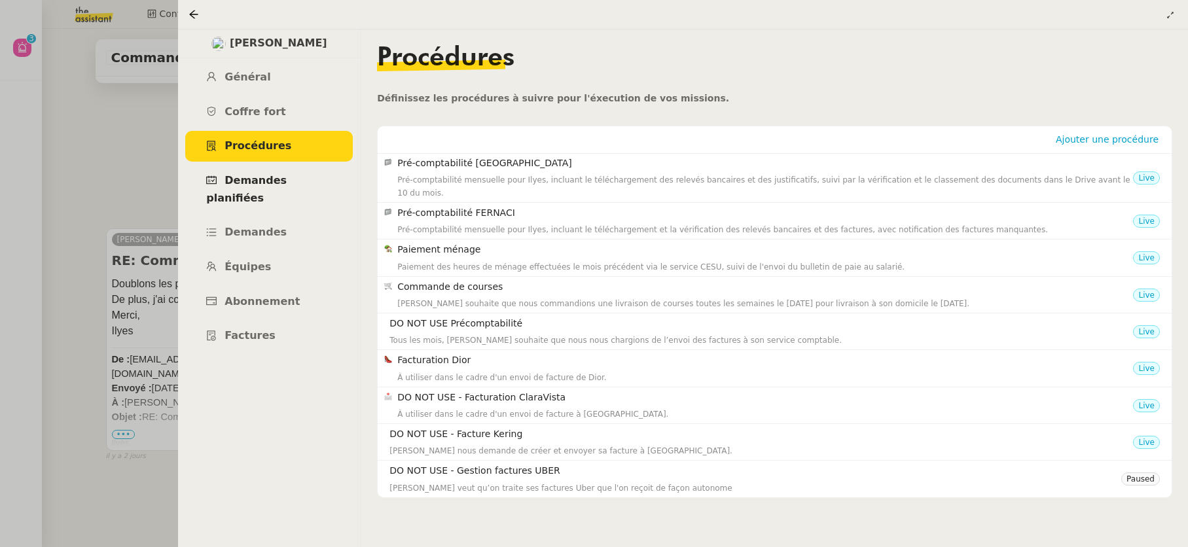
click at [276, 181] on span "Demandes planifiées" at bounding box center [246, 189] width 81 height 30
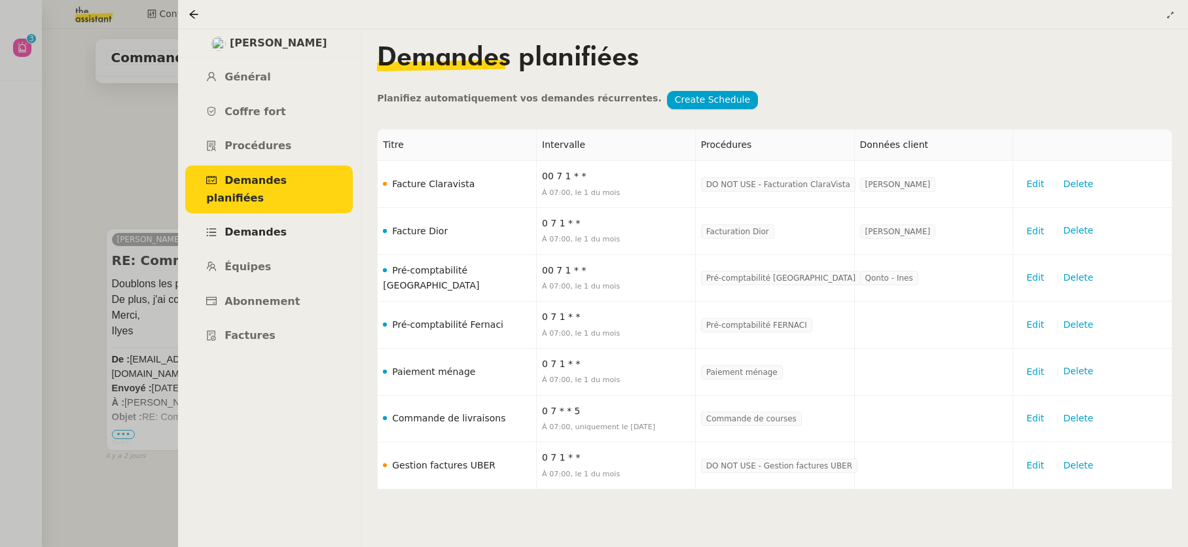
click at [267, 226] on span "Demandes" at bounding box center [255, 232] width 62 height 12
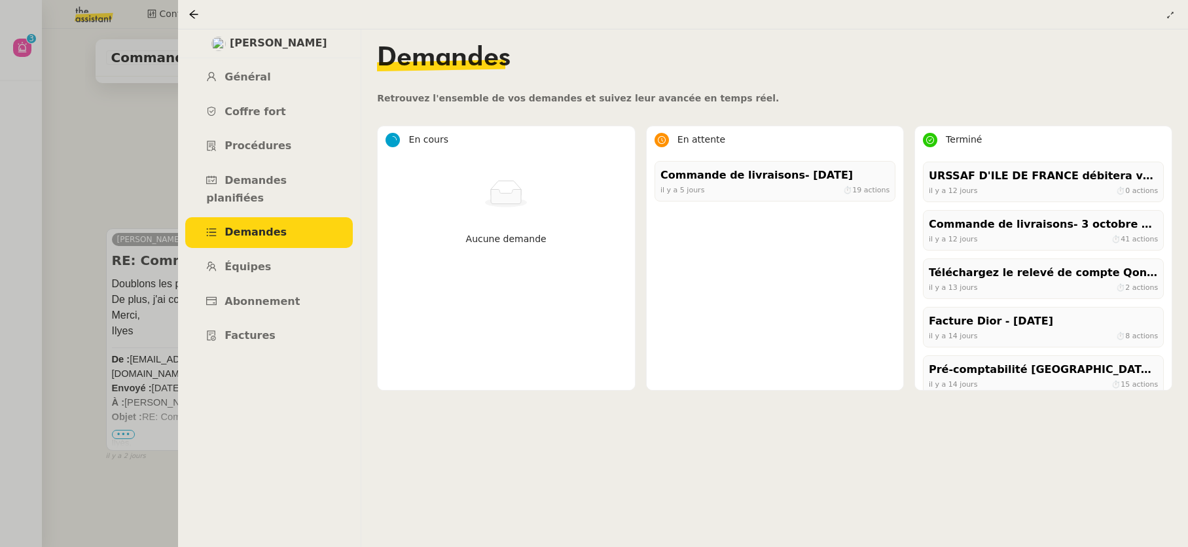
scroll to position [50, 0]
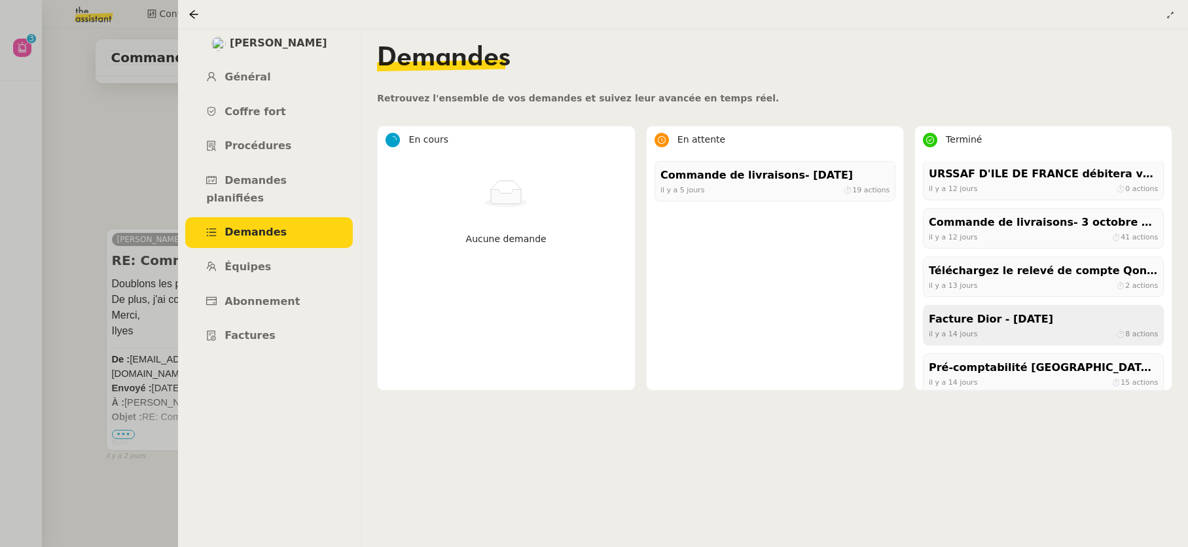
click at [999, 325] on div "Facture Dior - octobre 2025" at bounding box center [1043, 320] width 229 height 18
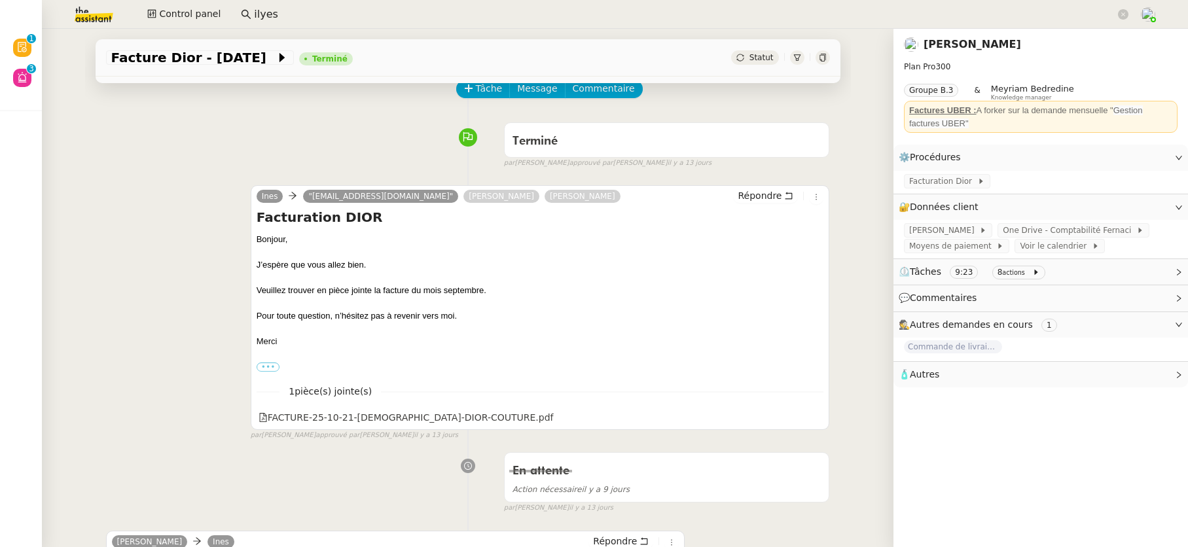
scroll to position [57, 0]
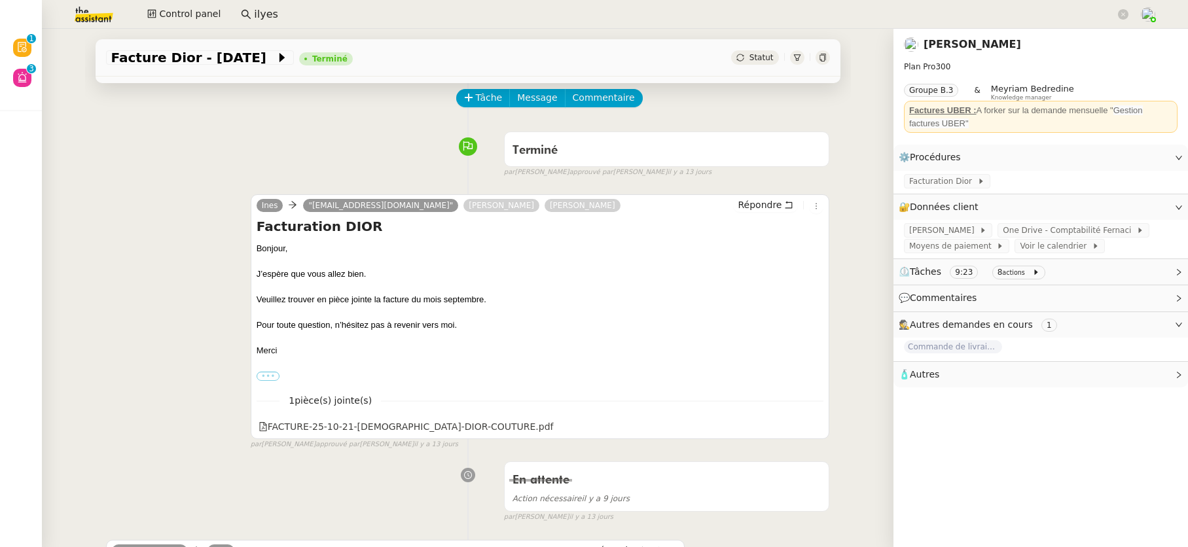
click at [266, 376] on label "•••" at bounding box center [269, 376] width 24 height 9
click at [0, 0] on input "•••" at bounding box center [0, 0] width 0 height 0
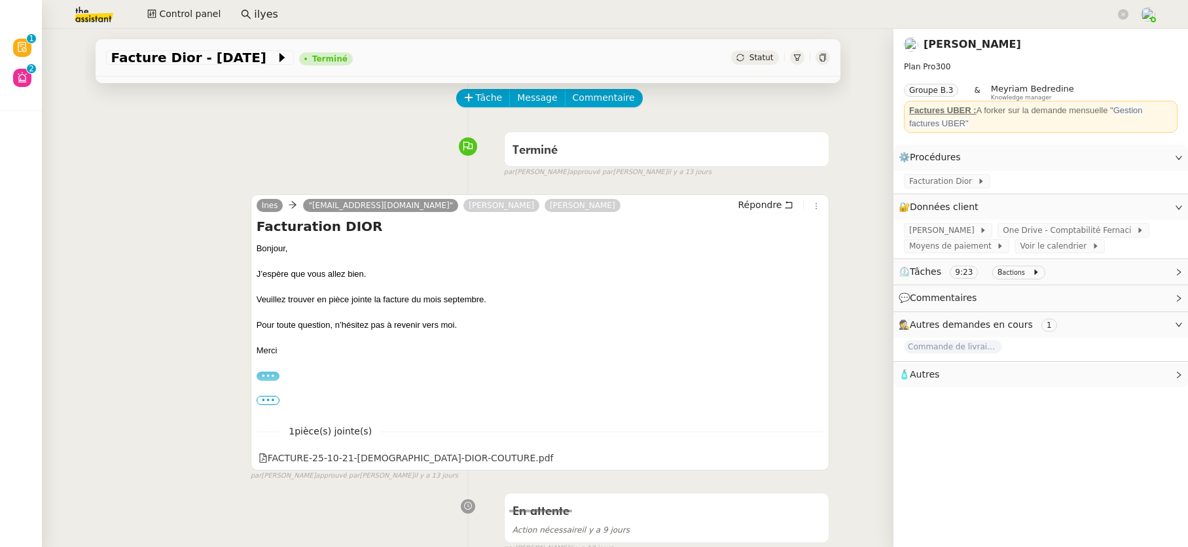
click at [259, 402] on span "•••" at bounding box center [269, 400] width 24 height 9
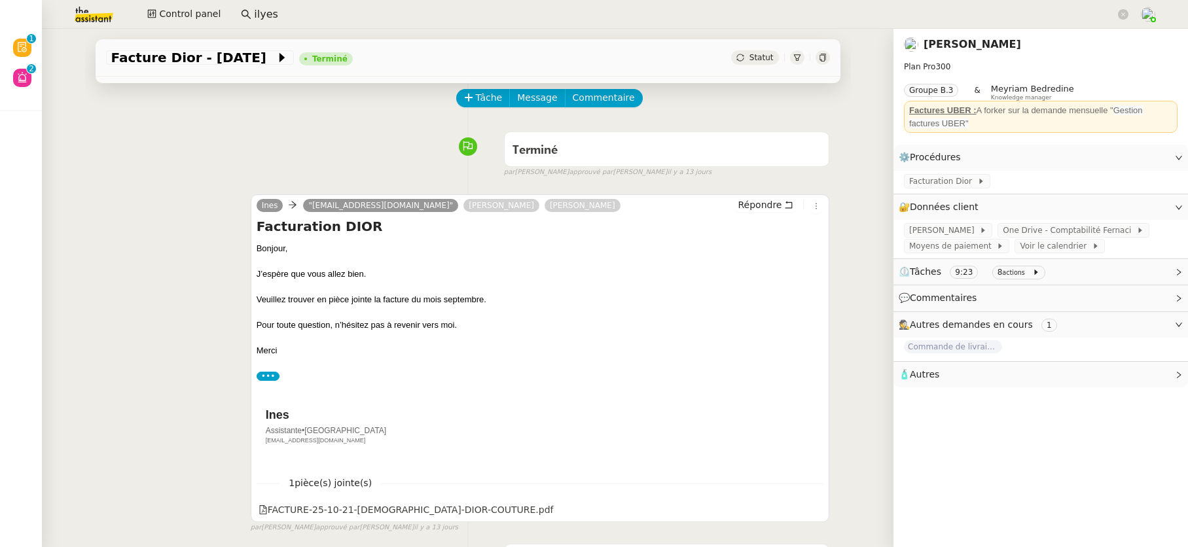
click at [264, 379] on label "•••" at bounding box center [269, 376] width 24 height 9
click at [0, 0] on input "•••" at bounding box center [0, 0] width 0 height 0
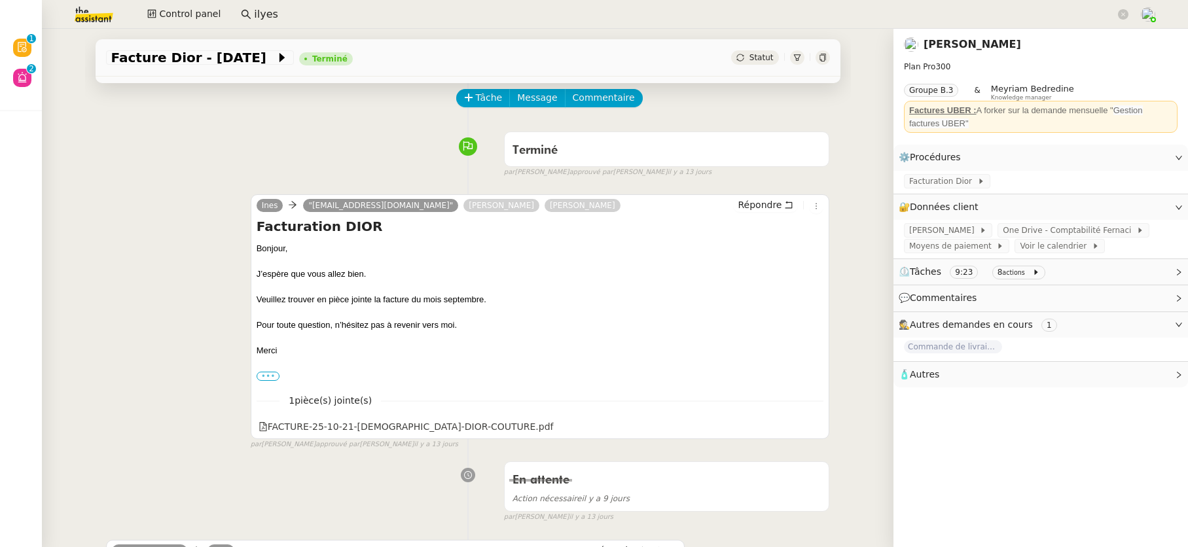
click at [264, 379] on label "•••" at bounding box center [269, 376] width 24 height 9
click at [0, 0] on input "•••" at bounding box center [0, 0] width 0 height 0
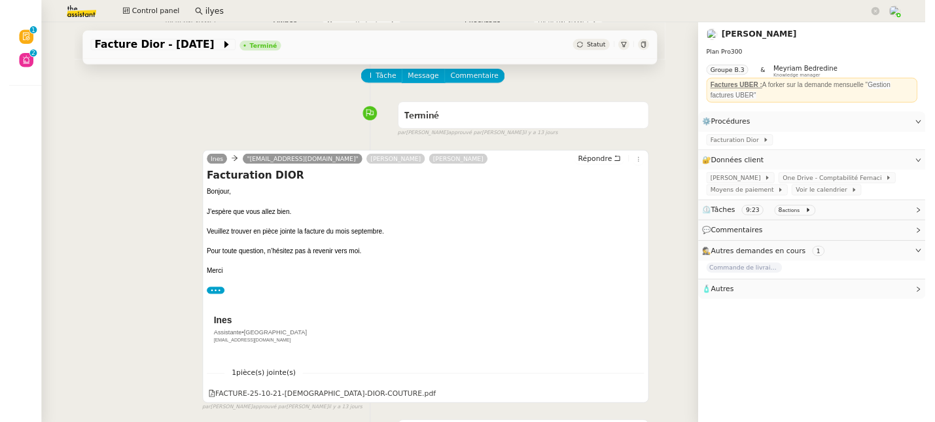
scroll to position [0, 0]
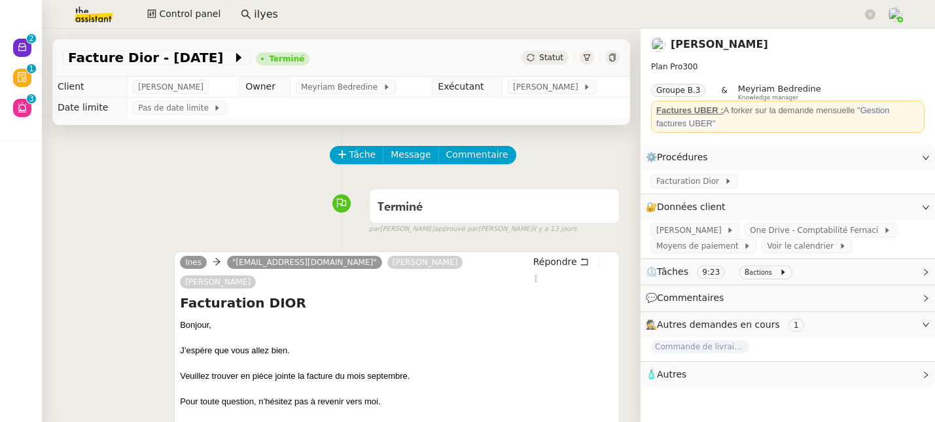
click at [704, 46] on link "Ilyes Hadj" at bounding box center [720, 44] width 98 height 12
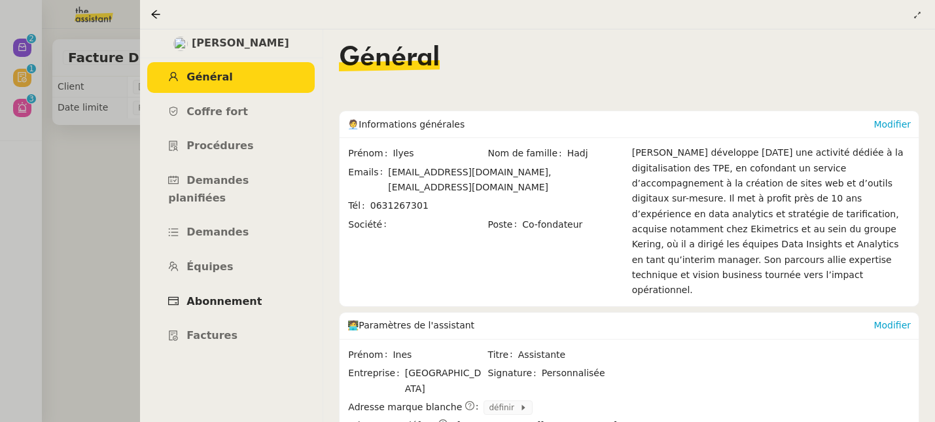
click at [218, 295] on span "Abonnement" at bounding box center [224, 301] width 75 height 12
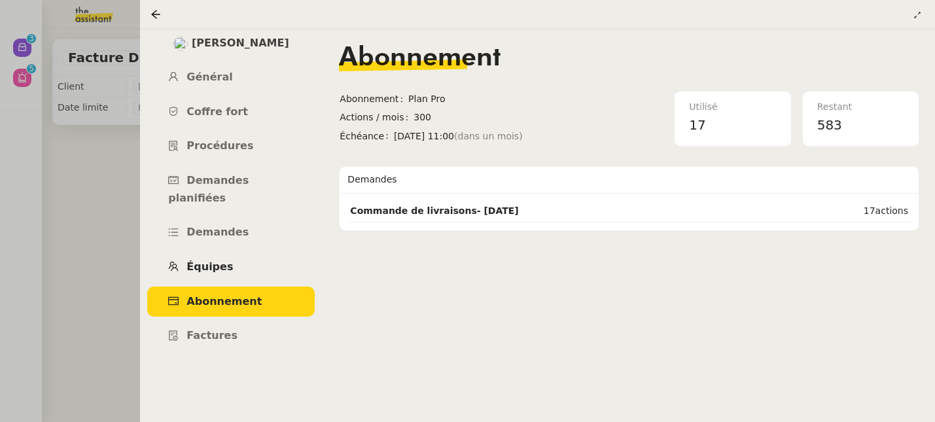
click at [208, 260] on span "Équipes" at bounding box center [210, 266] width 46 height 12
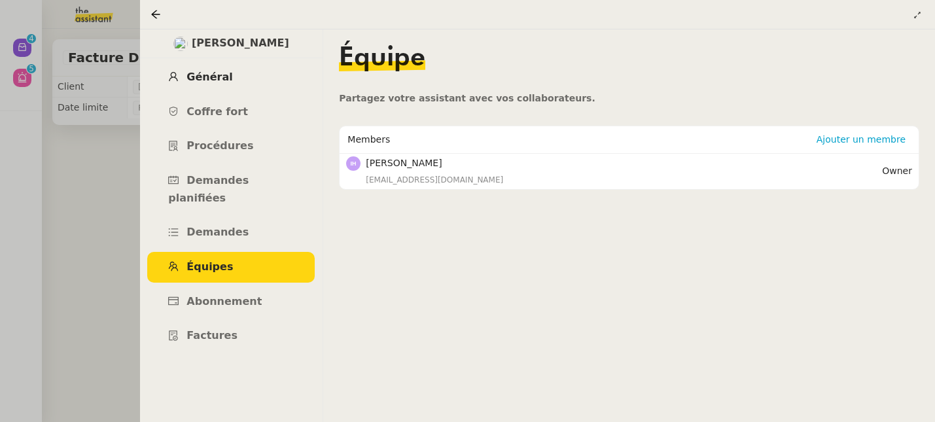
click at [217, 81] on span "Général" at bounding box center [210, 77] width 46 height 12
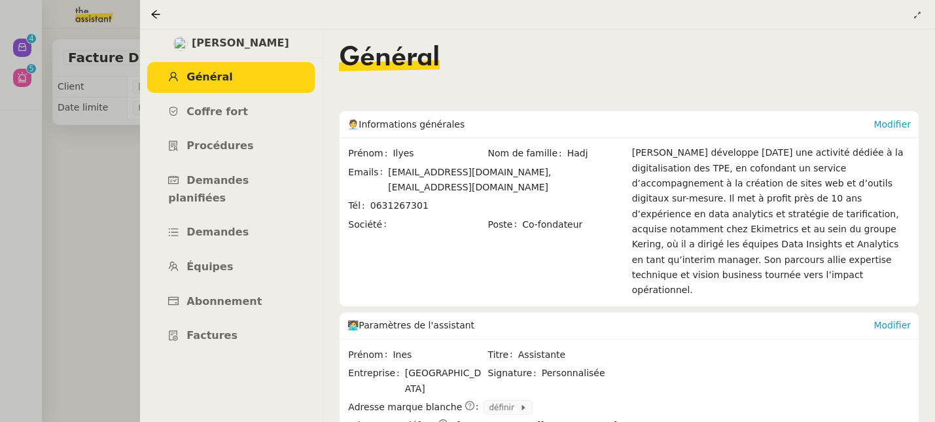
click at [217, 81] on span "Général" at bounding box center [210, 77] width 46 height 12
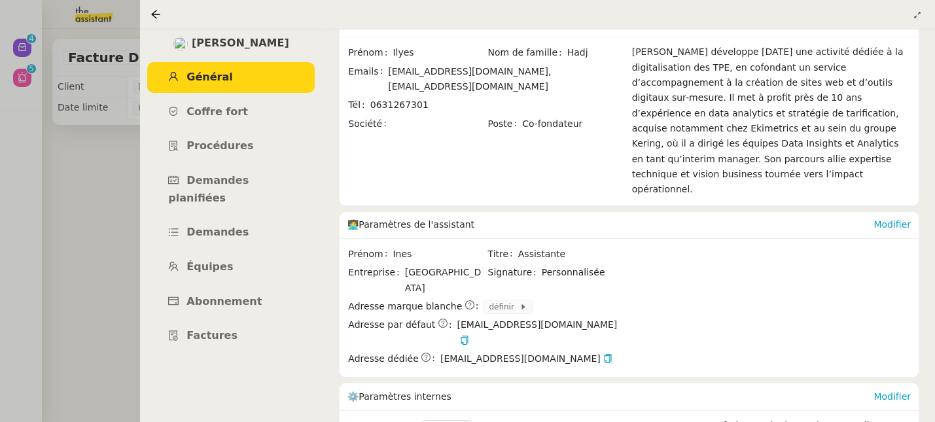
scroll to position [105, 0]
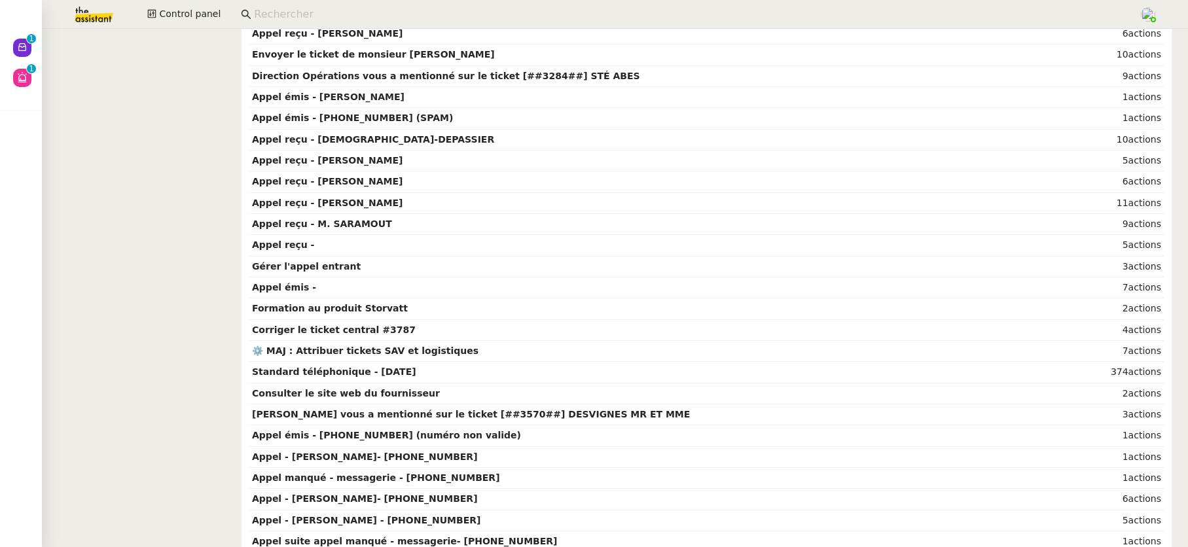
scroll to position [4427, 0]
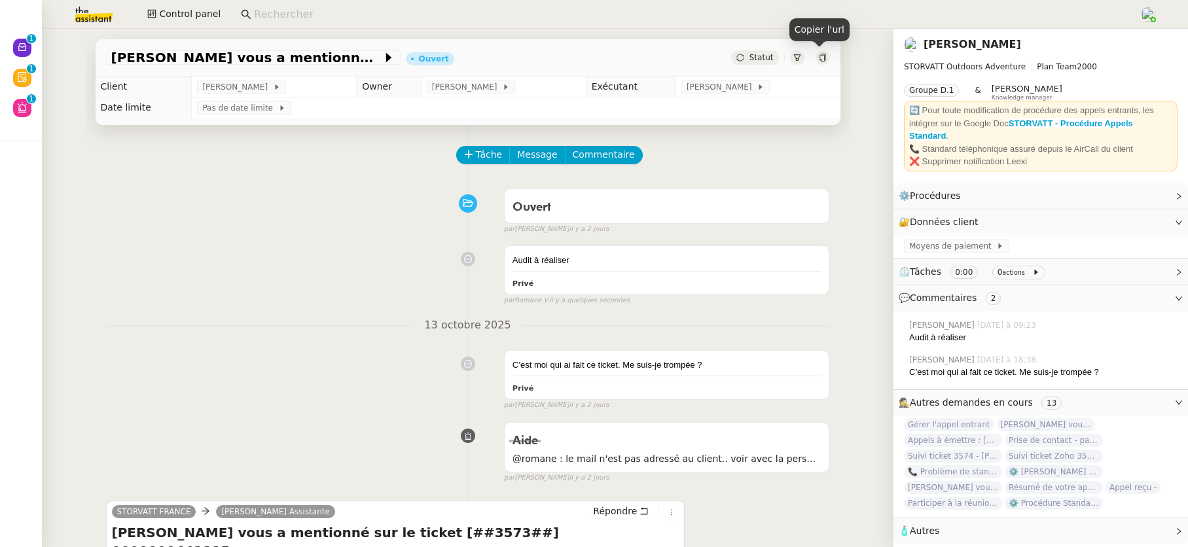
click at [819, 57] on icon at bounding box center [823, 58] width 8 height 8
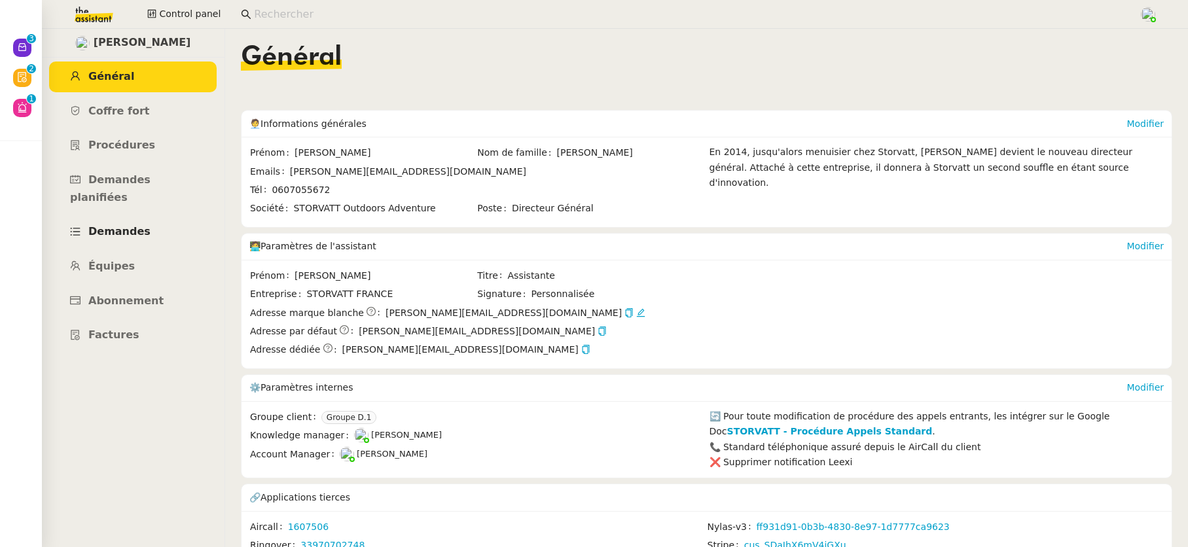
click at [128, 225] on span "Demandes" at bounding box center [119, 231] width 62 height 12
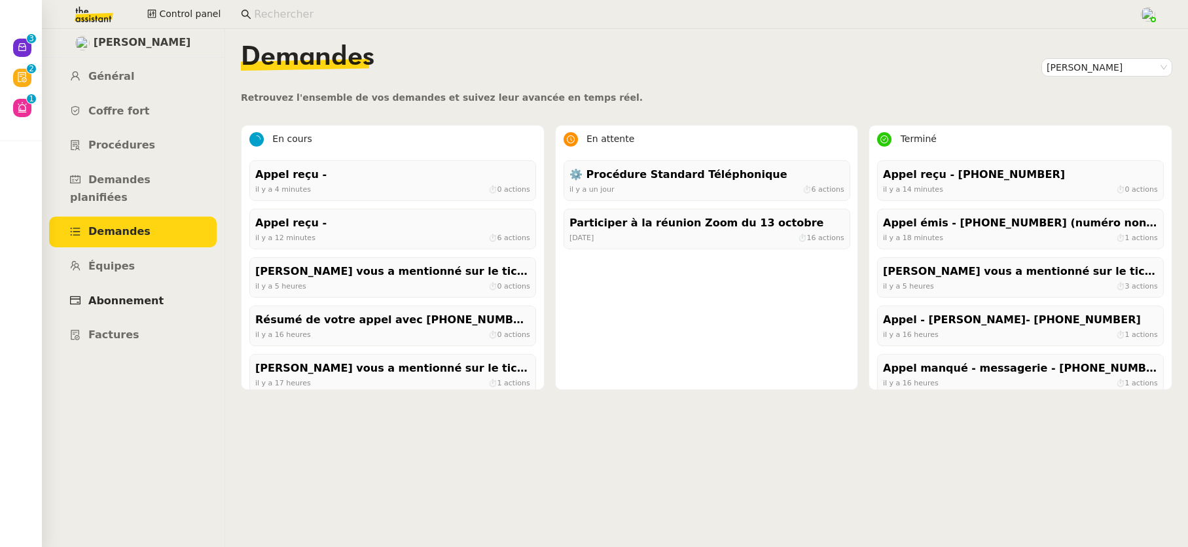
click at [139, 295] on span "Abonnement" at bounding box center [125, 301] width 75 height 12
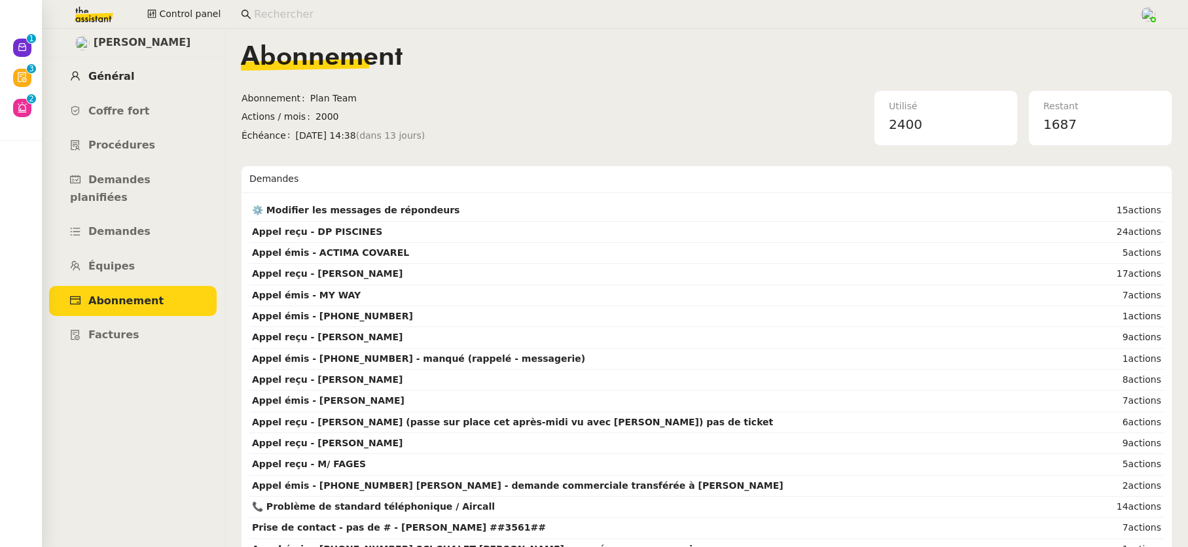
click at [111, 77] on span "Général" at bounding box center [111, 76] width 46 height 12
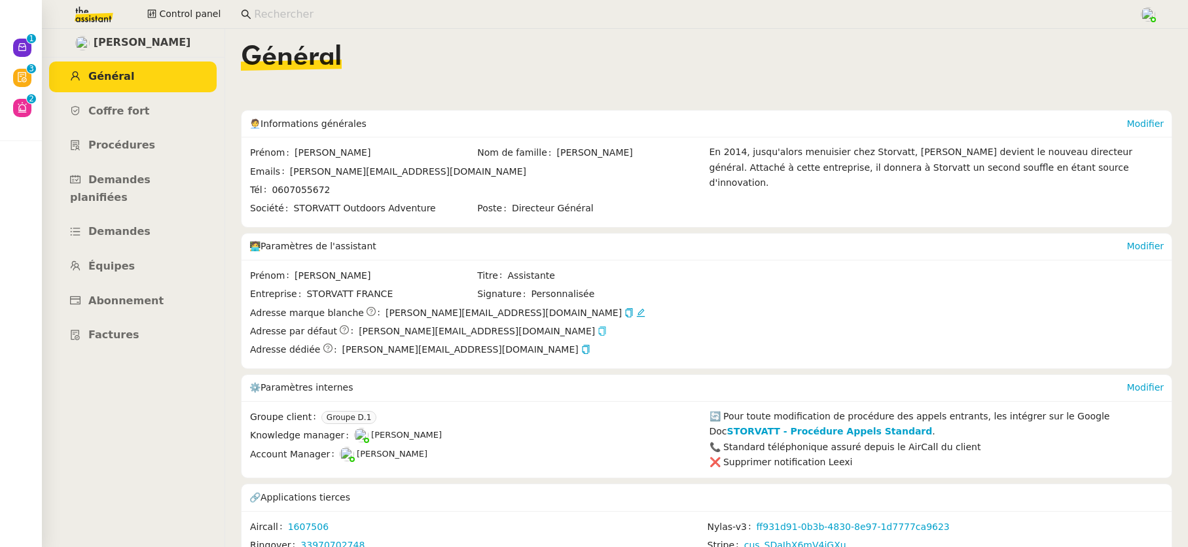
click at [599, 331] on icon "button" at bounding box center [602, 331] width 7 height 9
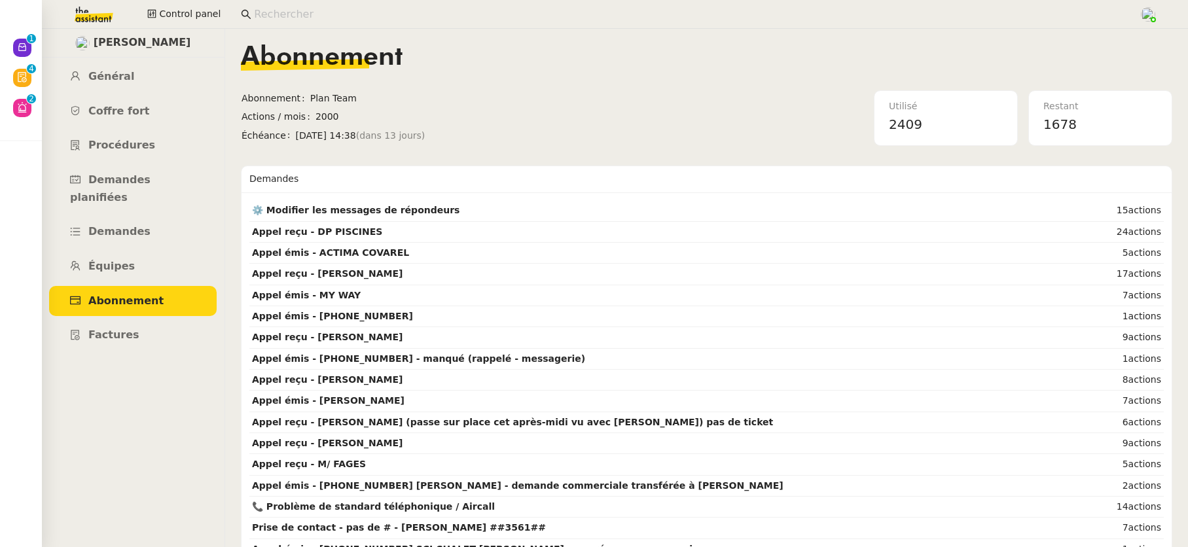
scroll to position [4427, 0]
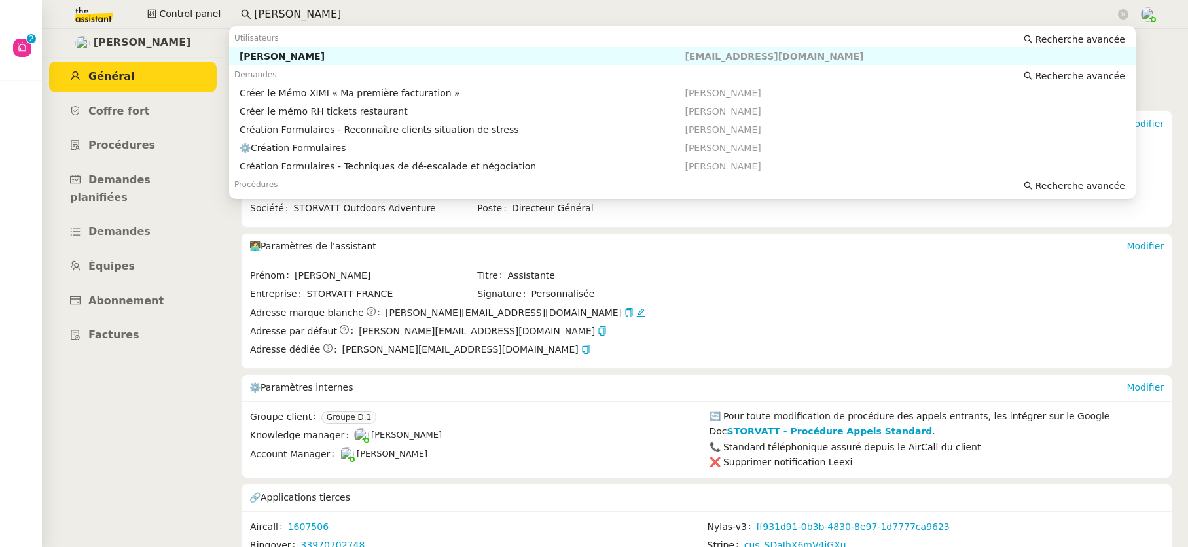
click at [299, 57] on div "Antoine DUCATILLION" at bounding box center [463, 56] width 446 height 12
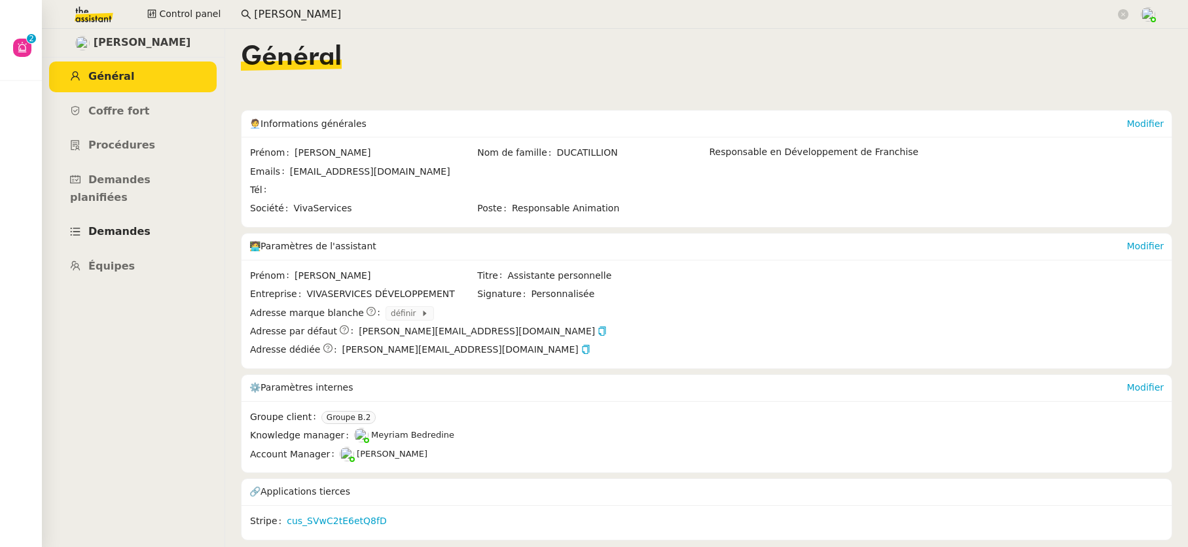
click at [122, 225] on span "Demandes" at bounding box center [119, 231] width 62 height 12
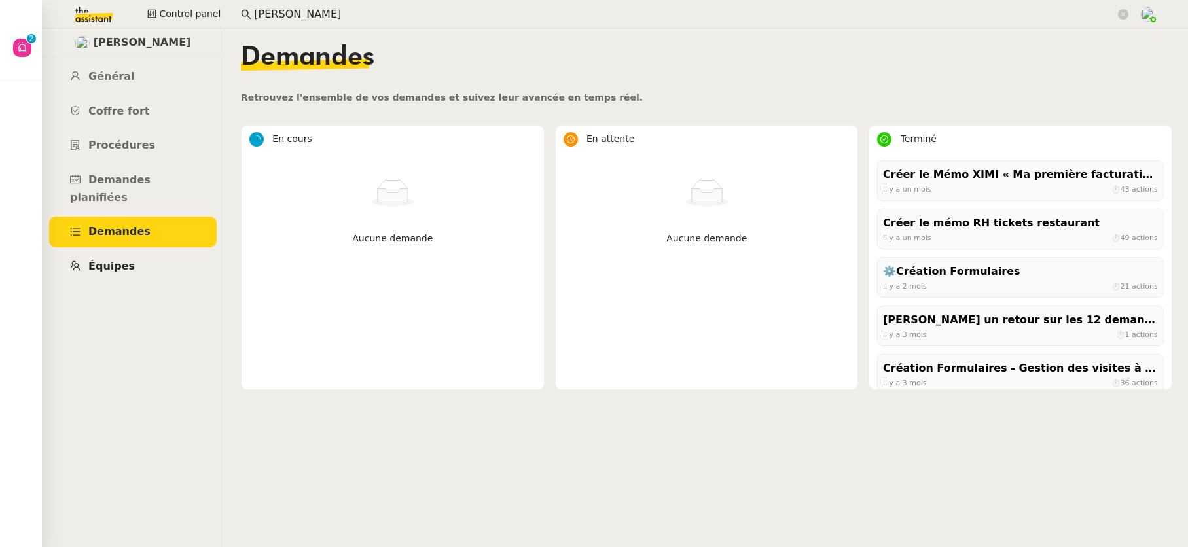
click at [127, 260] on span "Équipes" at bounding box center [111, 266] width 46 height 12
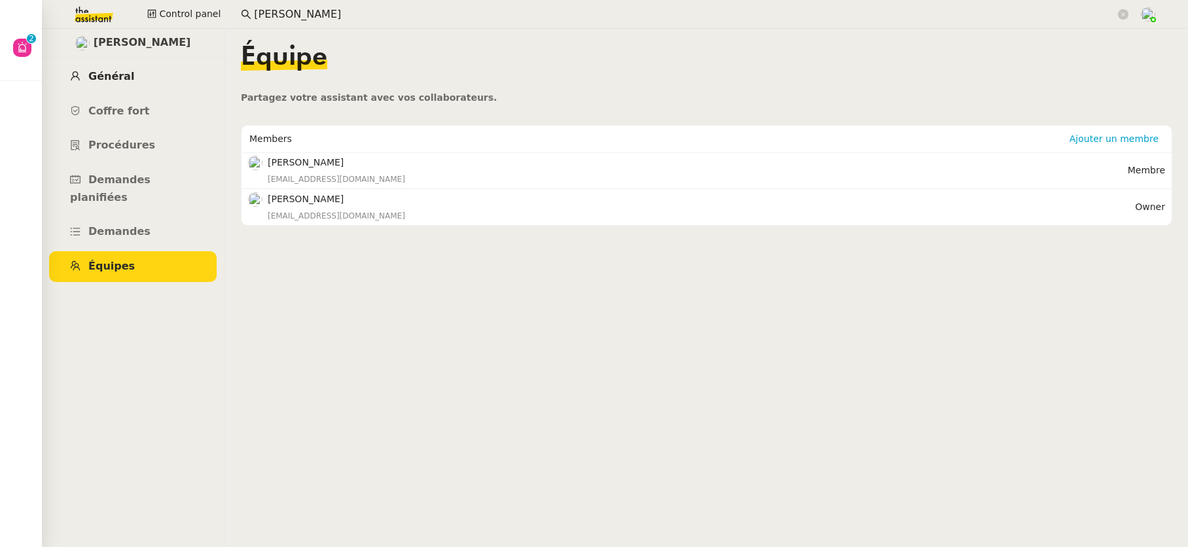
click at [110, 73] on span "Général" at bounding box center [111, 76] width 46 height 12
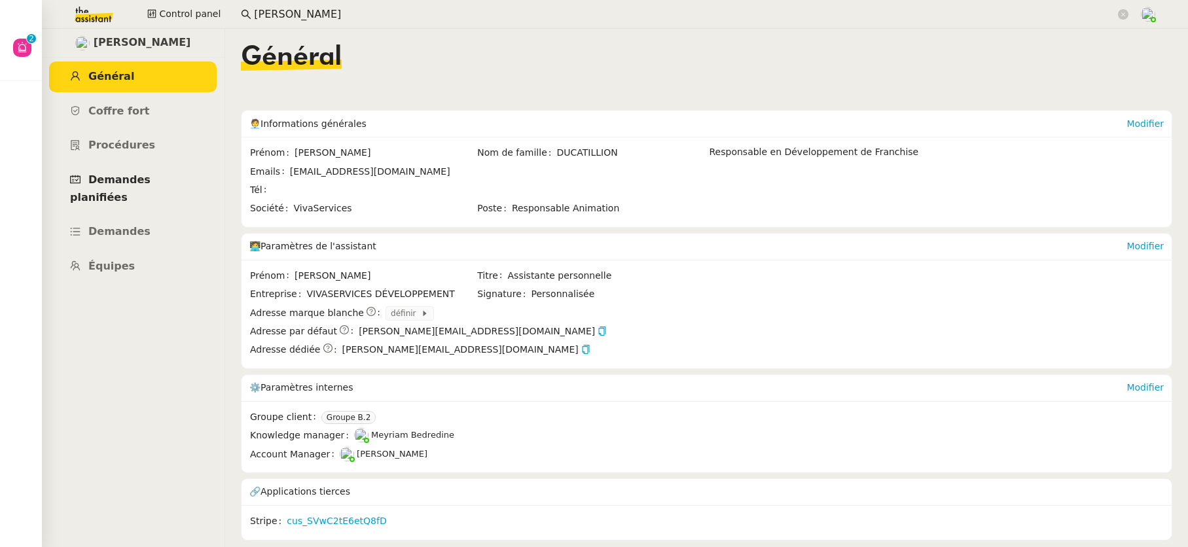
click at [134, 187] on link "Demandes planifiées" at bounding box center [133, 189] width 168 height 48
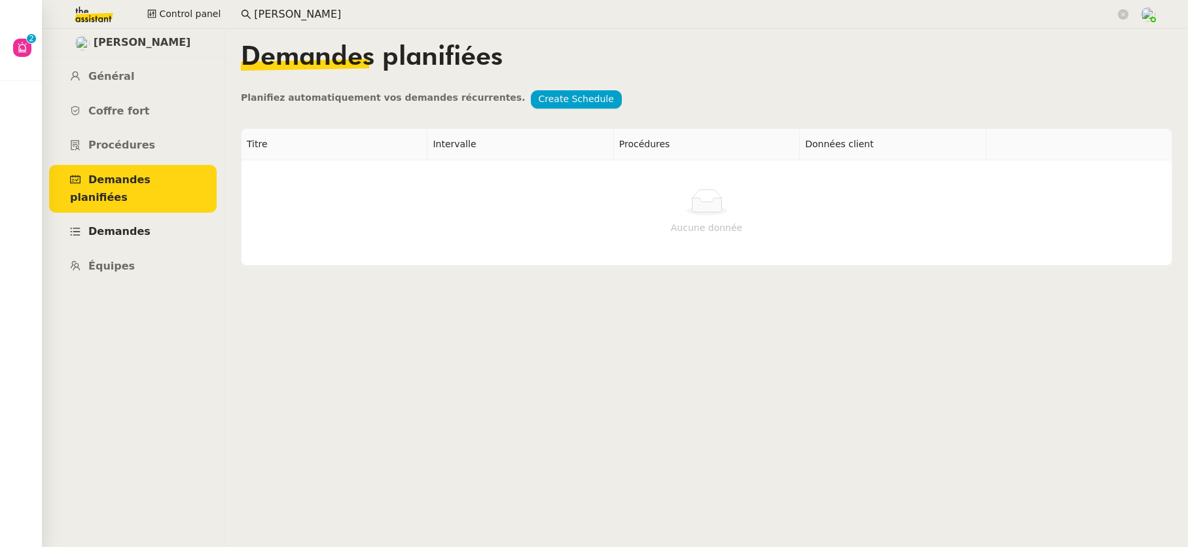
click at [129, 225] on span "Demandes" at bounding box center [119, 231] width 62 height 12
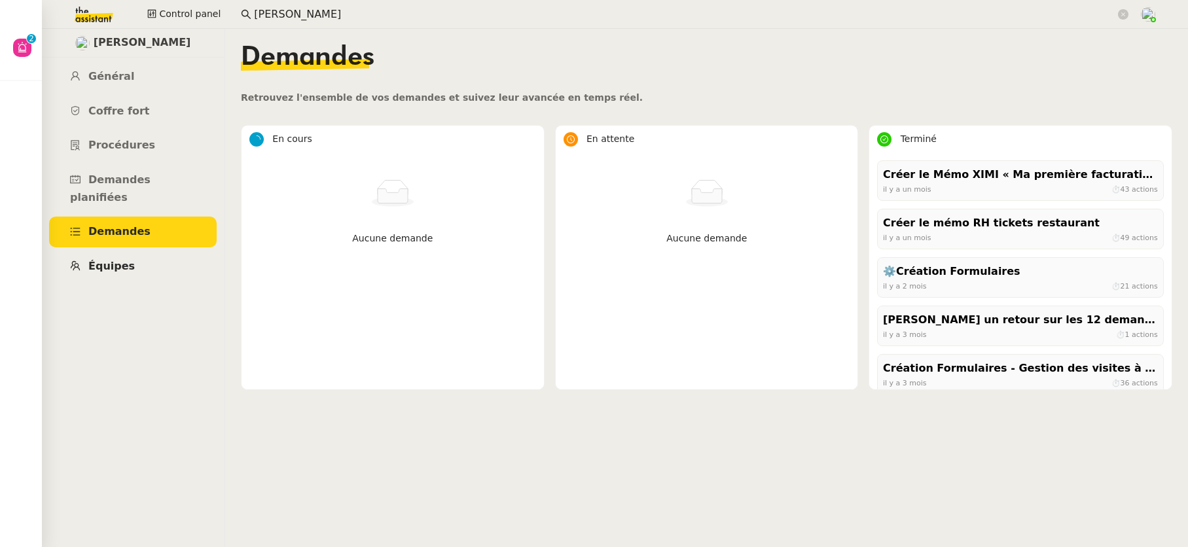
click at [117, 260] on span "Équipes" at bounding box center [111, 266] width 46 height 12
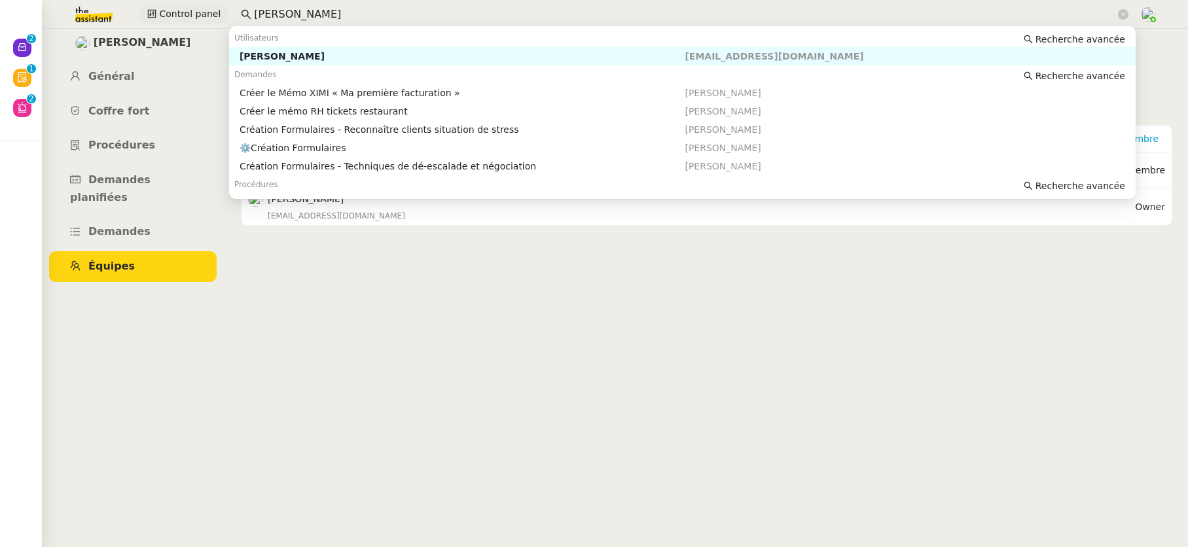
drag, startPoint x: 308, startPoint y: 14, endPoint x: 221, endPoint y: 16, distance: 87.7
click at [221, 16] on div "Control panel antoine duc" at bounding box center [594, 14] width 1122 height 29
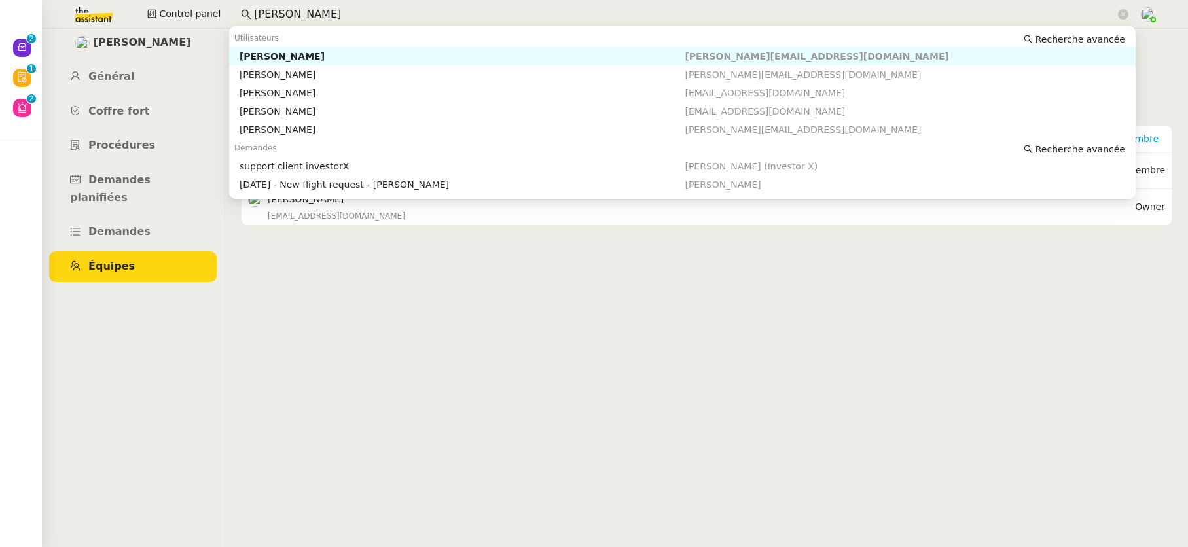
click at [310, 60] on div "Andrea Khamvene" at bounding box center [463, 56] width 446 height 12
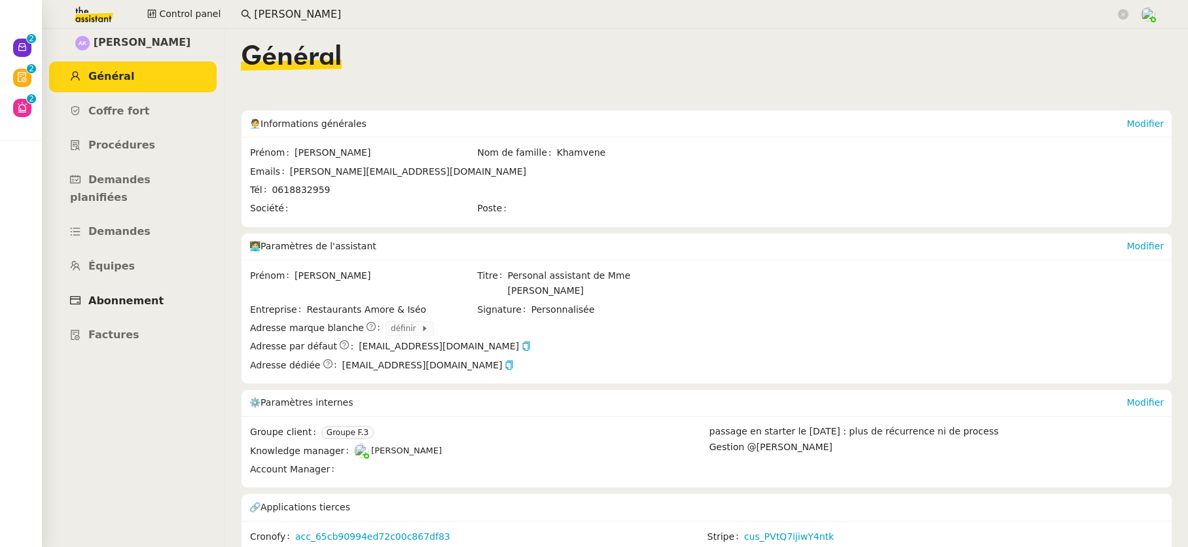
click at [139, 295] on span "Abonnement" at bounding box center [125, 301] width 75 height 12
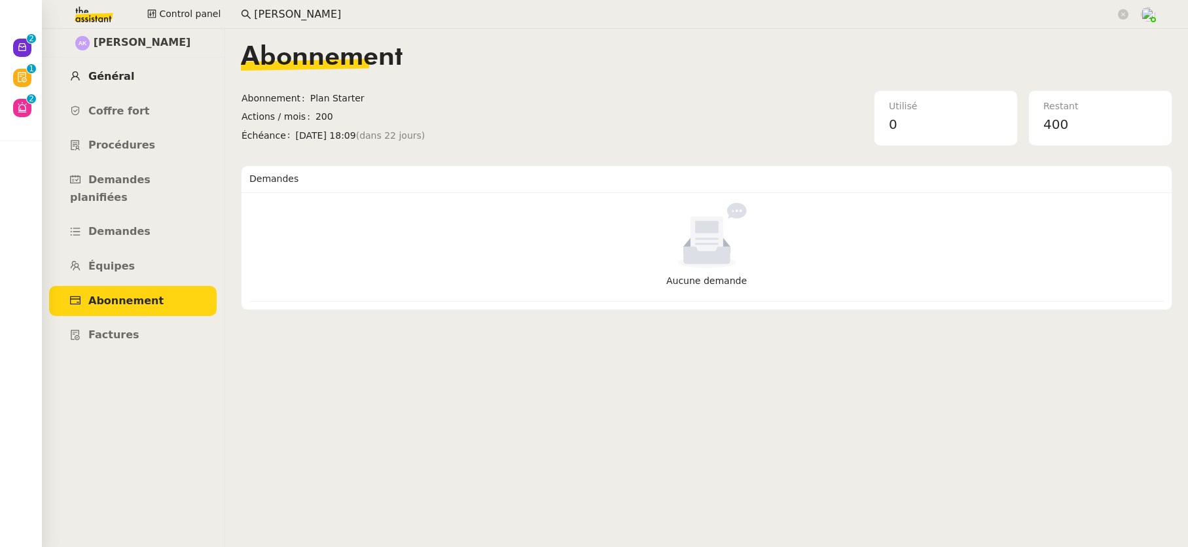
click at [117, 86] on link "Général" at bounding box center [133, 77] width 168 height 31
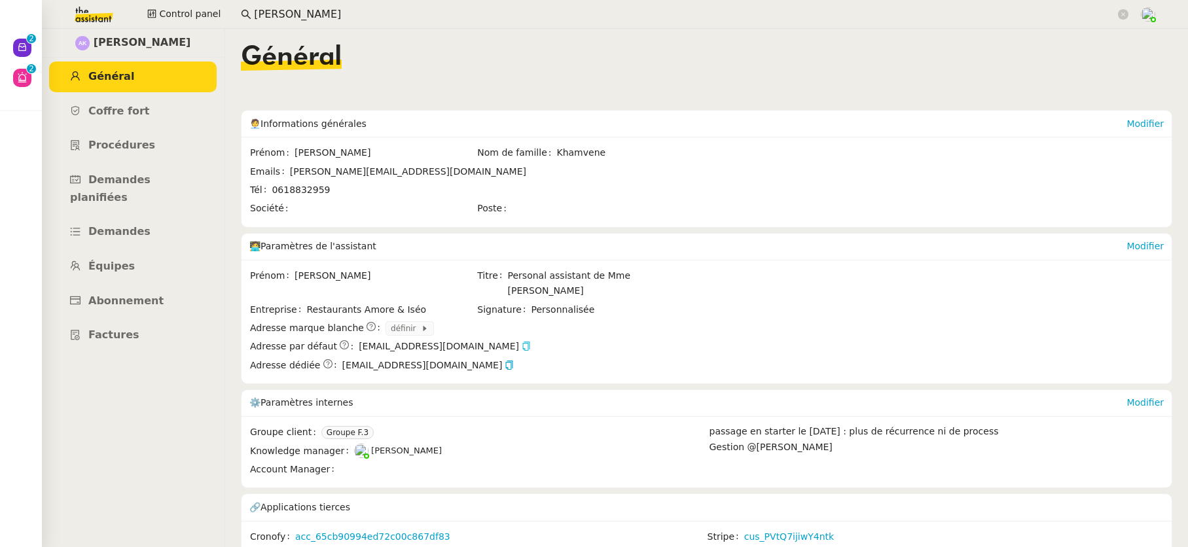
click at [522, 342] on icon "button" at bounding box center [526, 346] width 9 height 9
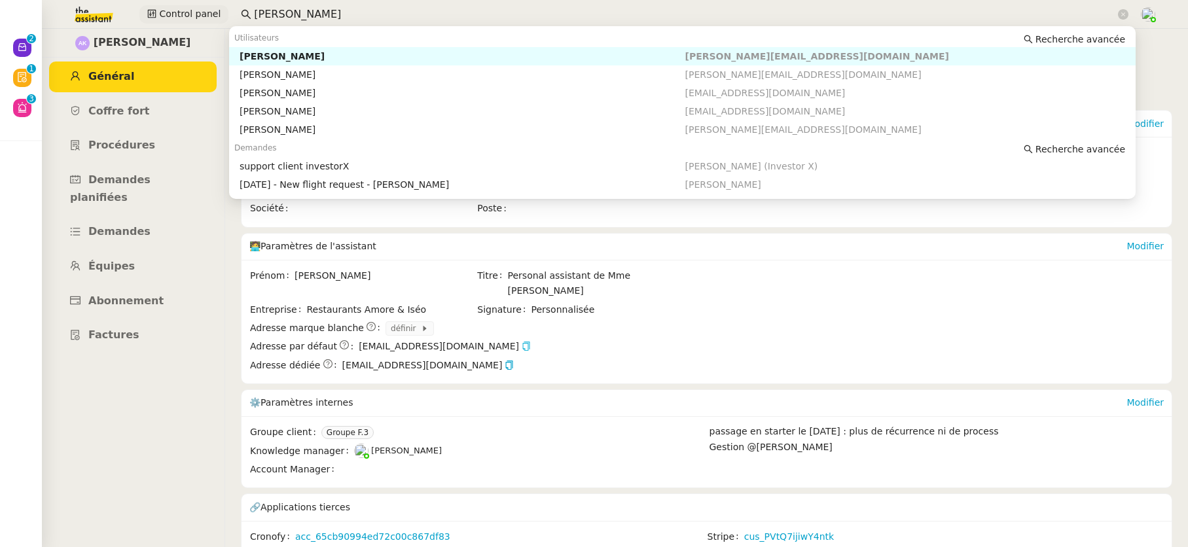
drag, startPoint x: 293, startPoint y: 15, endPoint x: 215, endPoint y: 10, distance: 77.4
click at [215, 10] on div "Control panel andréa" at bounding box center [594, 14] width 1122 height 29
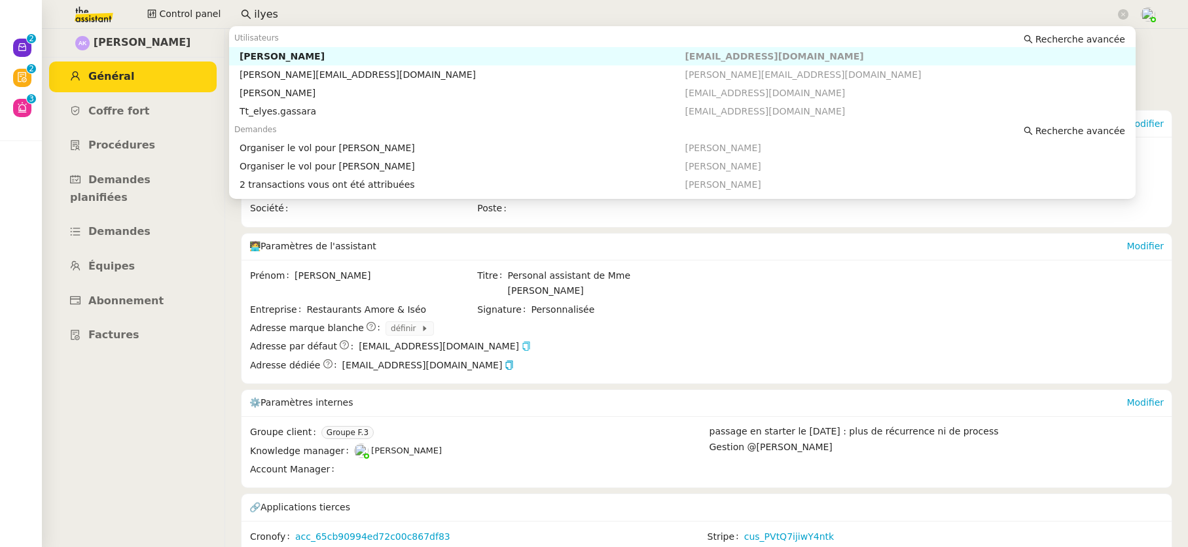
click at [249, 56] on div "Ilyes Hadj" at bounding box center [463, 56] width 446 height 12
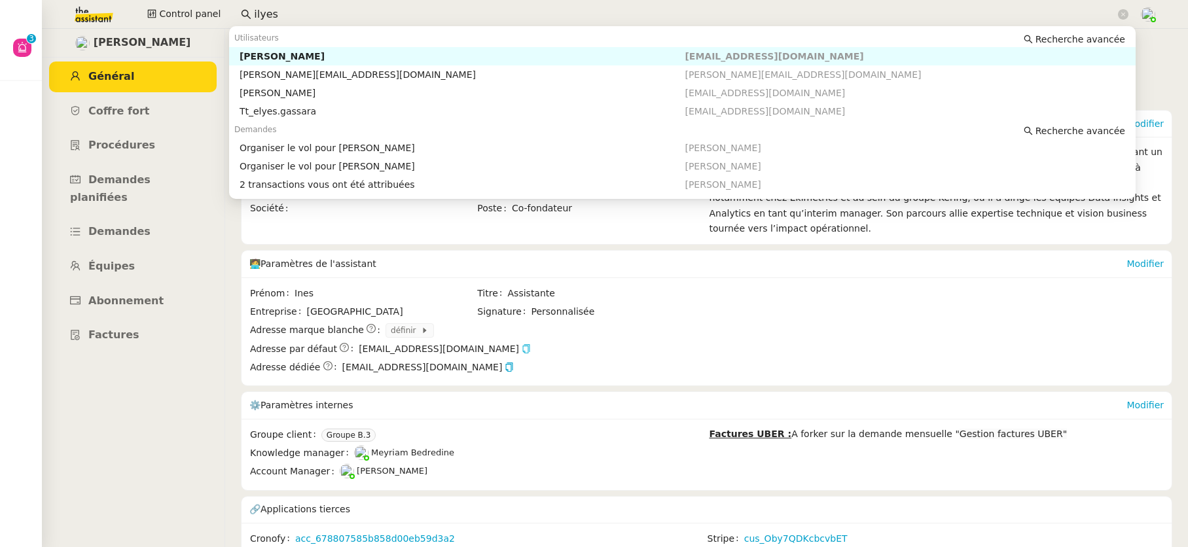
drag, startPoint x: 273, startPoint y: 10, endPoint x: 225, endPoint y: 9, distance: 47.8
click at [225, 9] on div "Control panel ilyes" at bounding box center [594, 14] width 1122 height 29
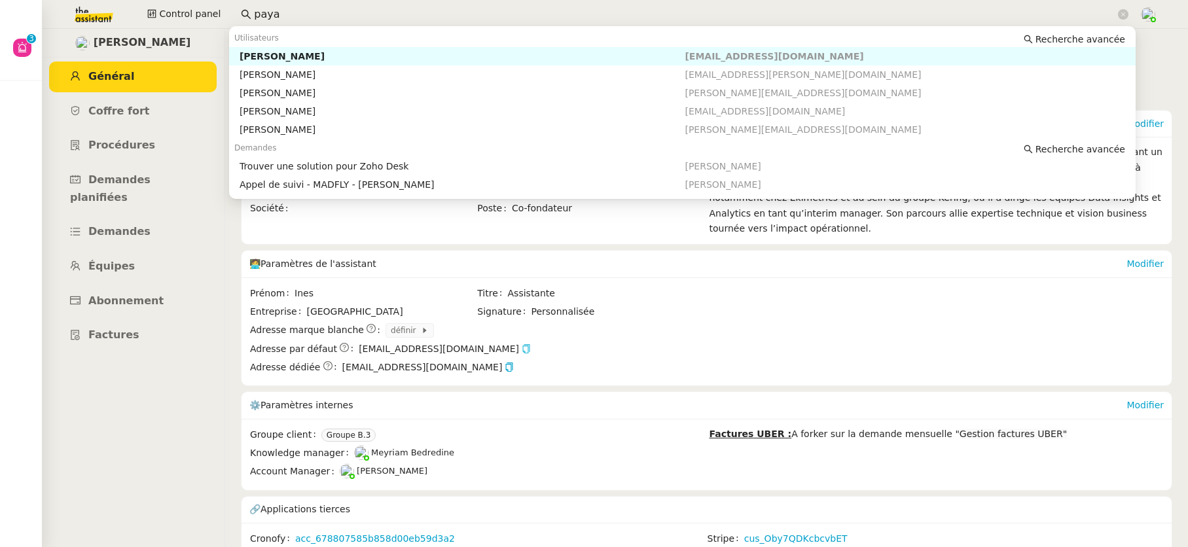
click at [262, 54] on div "Maxime PAYA" at bounding box center [463, 56] width 446 height 12
type input "paya"
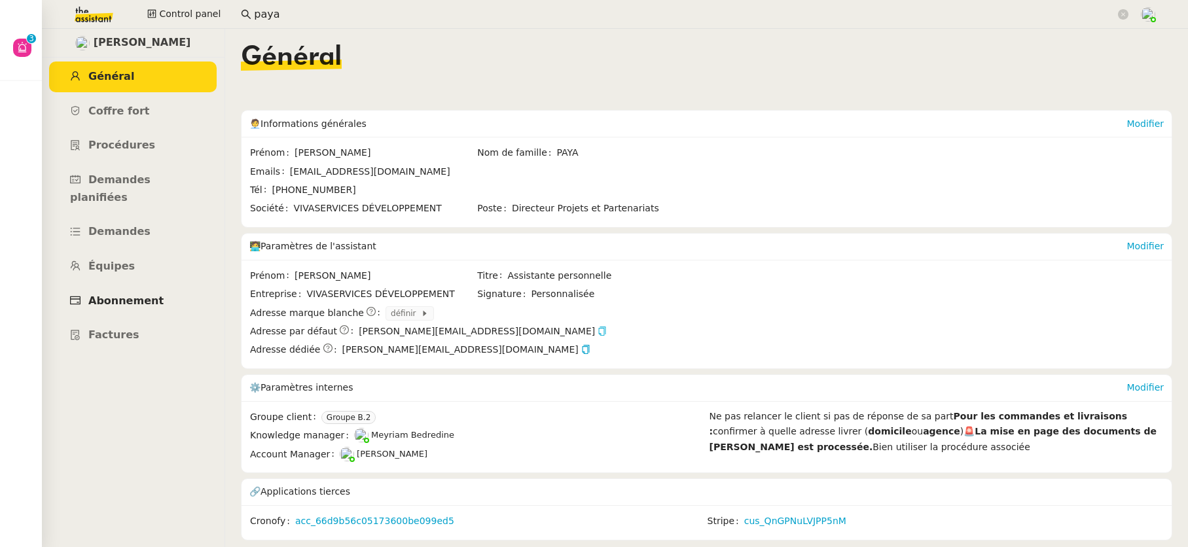
click at [144, 295] on span "Abonnement" at bounding box center [125, 301] width 75 height 12
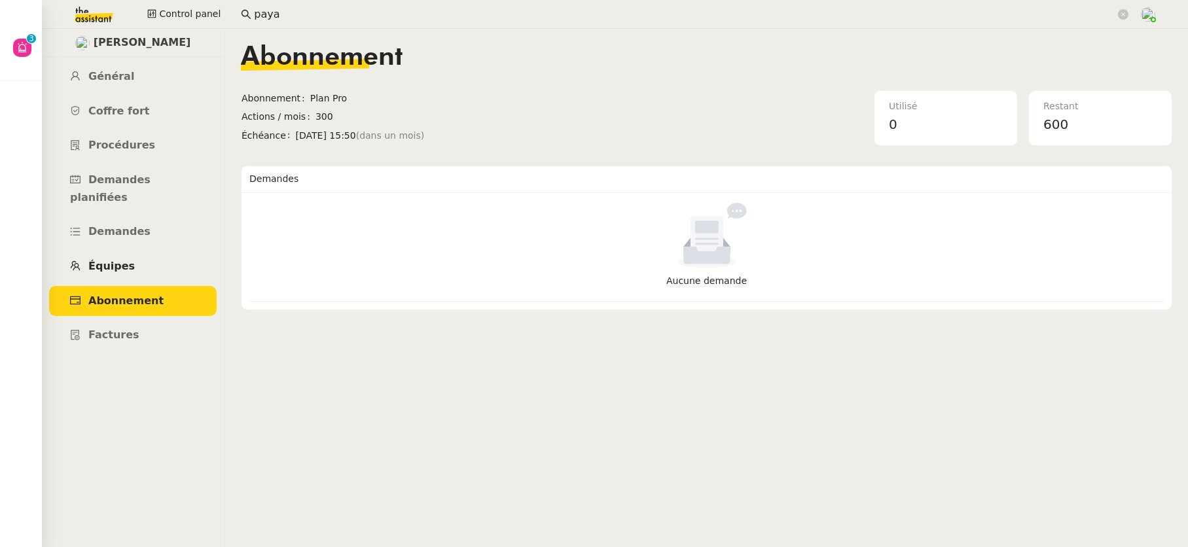
click at [129, 251] on link "Équipes" at bounding box center [133, 266] width 168 height 31
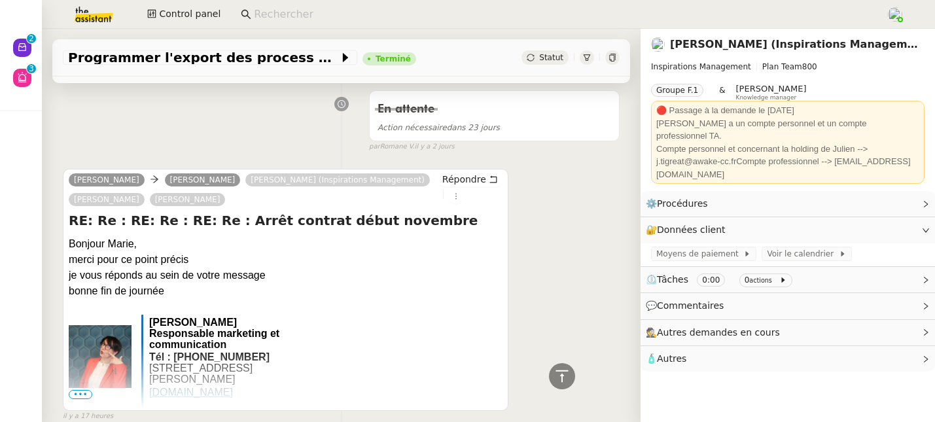
scroll to position [852, 0]
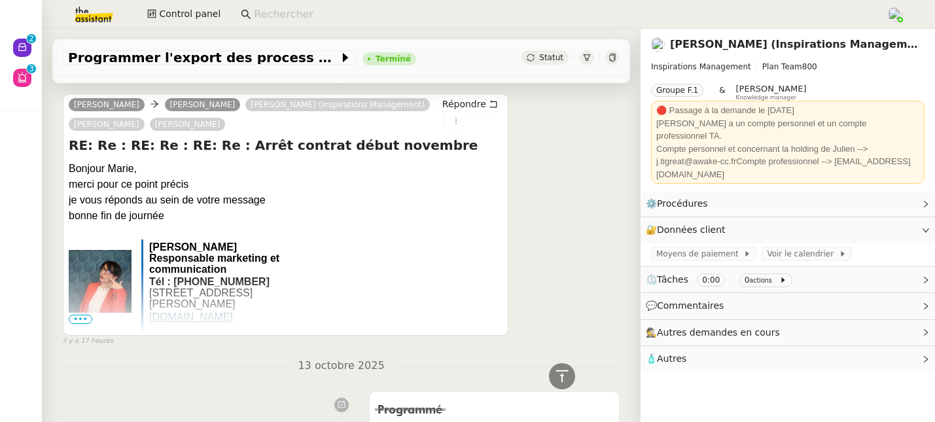
click at [732, 46] on link "Julien TIGREAT (Inspirations Management)" at bounding box center [801, 44] width 262 height 12
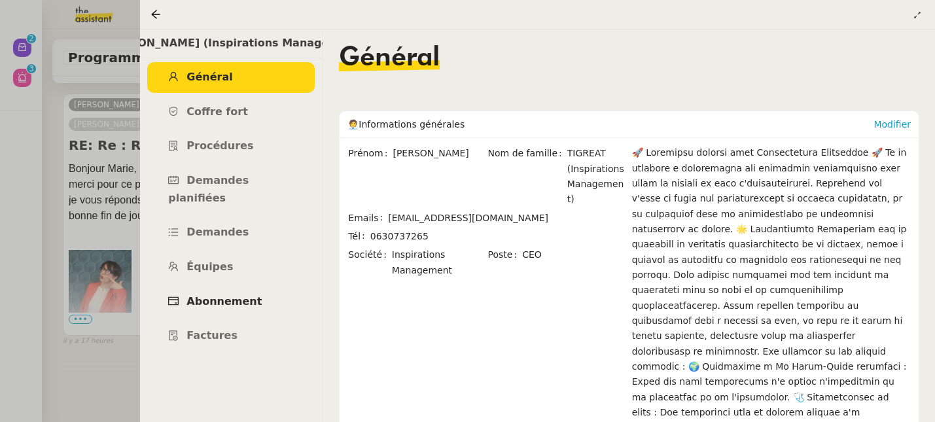
click at [242, 295] on span "Abonnement" at bounding box center [224, 301] width 75 height 12
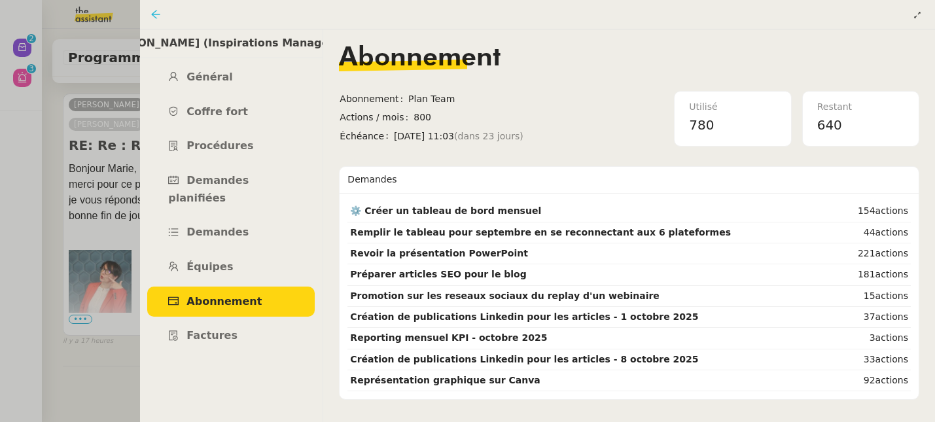
click at [157, 17] on icon at bounding box center [156, 14] width 10 height 10
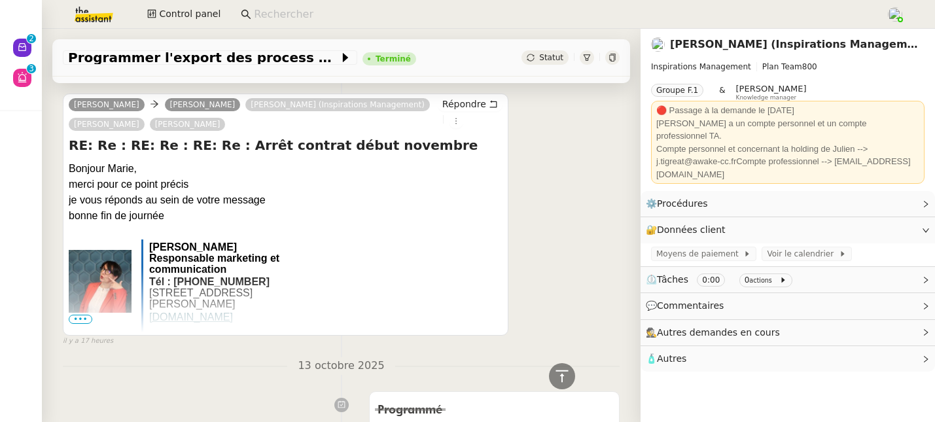
click at [157, 17] on nz-layout "Nouveau 0 1 2 3 4 5 6 7 8 9 Aide 0 1 2 3 4 5 6 7 8 9 Mes demandes Control panel…" at bounding box center [467, 211] width 935 height 422
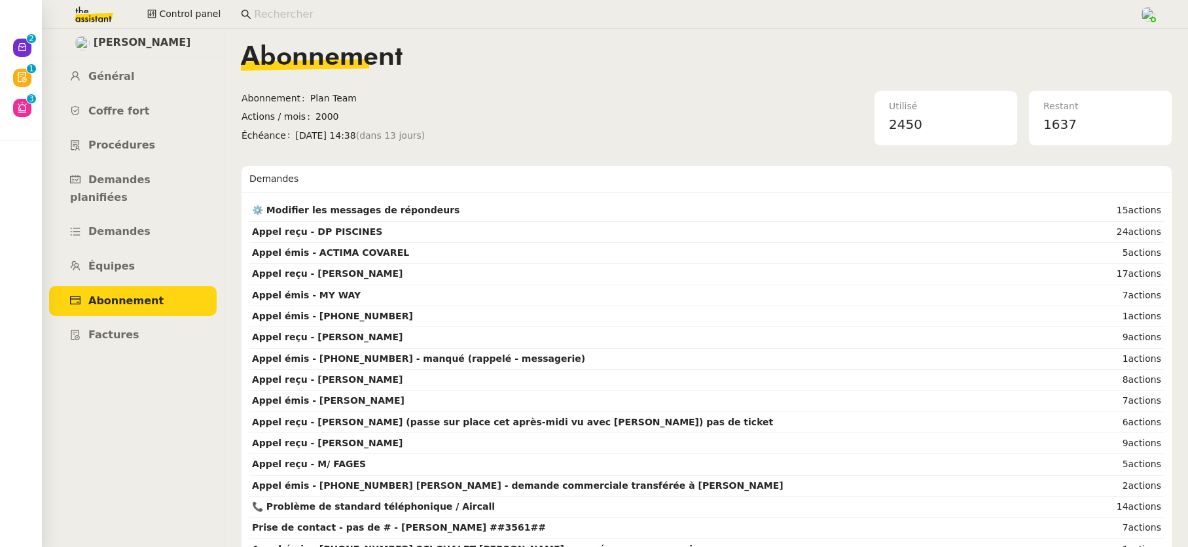
click at [278, 15] on input at bounding box center [690, 15] width 872 height 18
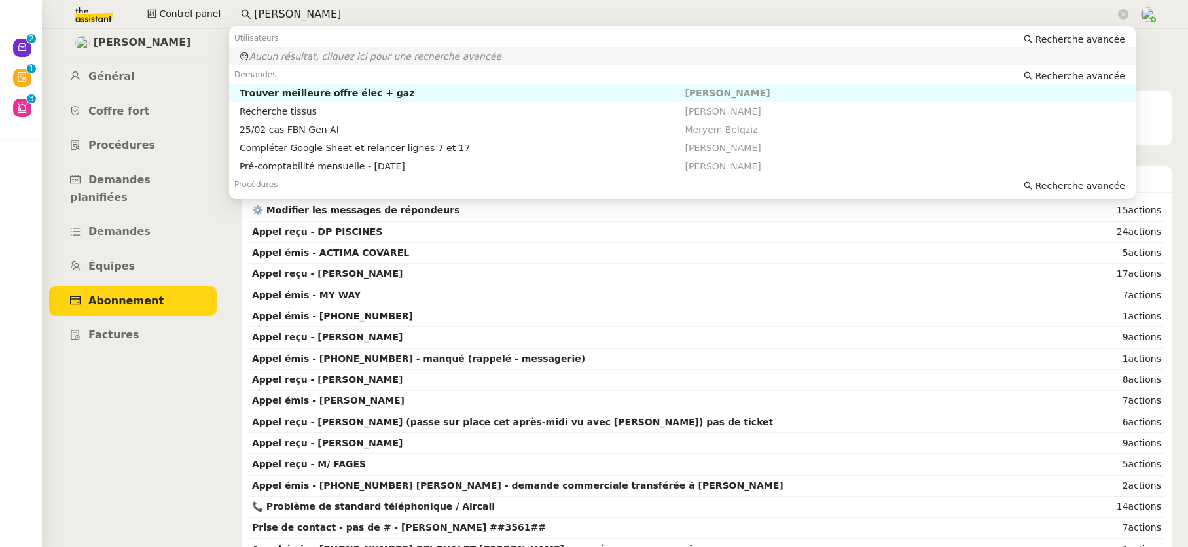
drag, startPoint x: 294, startPoint y: 14, endPoint x: 276, endPoint y: 16, distance: 17.7
click at [276, 16] on input "[PERSON_NAME]" at bounding box center [684, 15] width 861 height 18
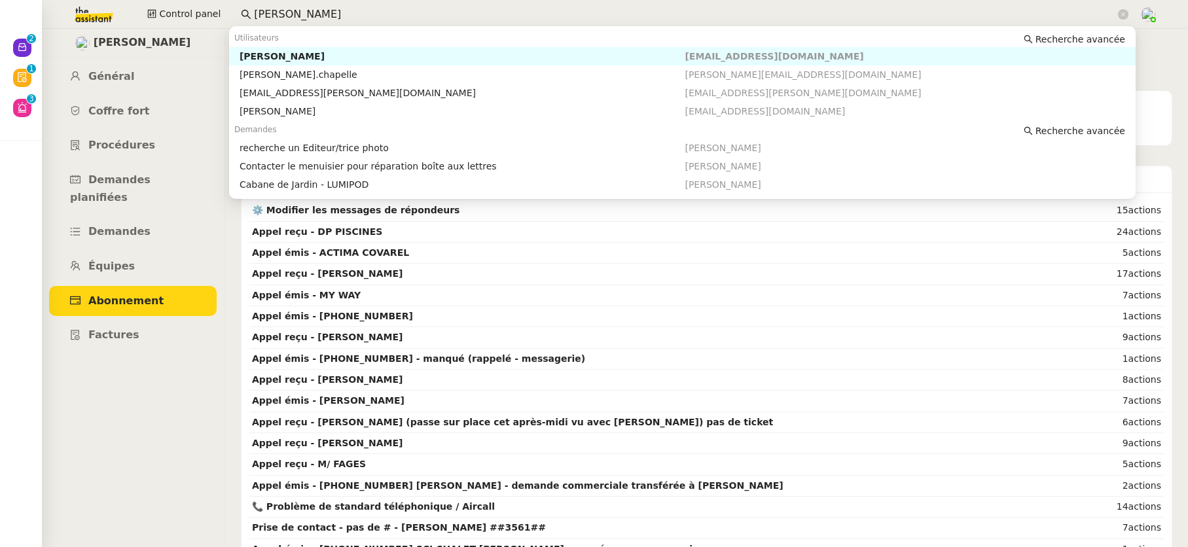
click at [300, 59] on div "[PERSON_NAME]" at bounding box center [463, 56] width 446 height 12
type input "[PERSON_NAME]"
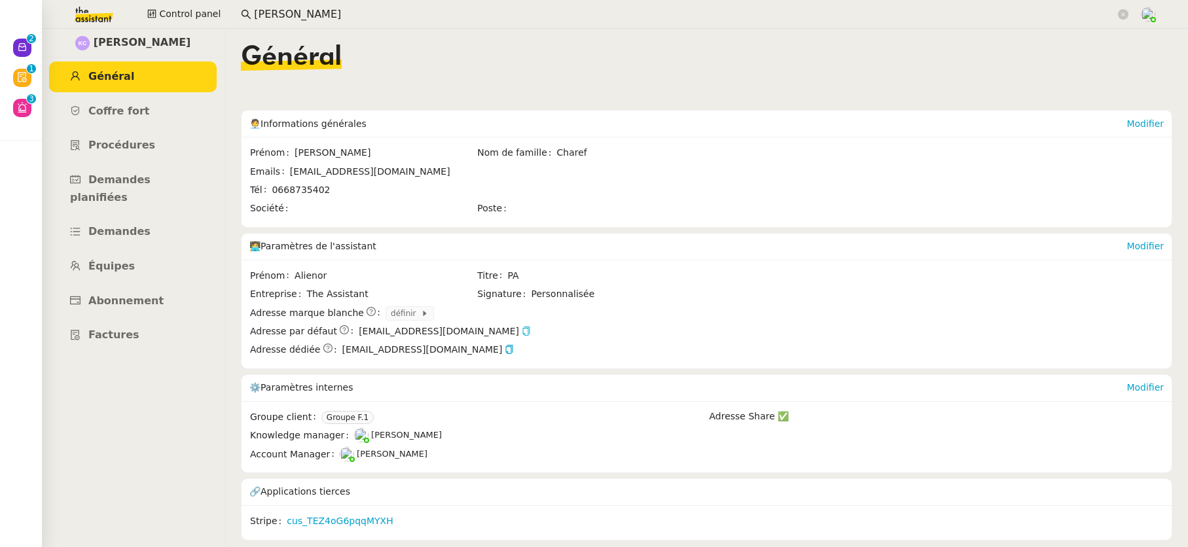
click at [522, 334] on icon "button" at bounding box center [526, 331] width 9 height 9
